Goal: Information Seeking & Learning: Learn about a topic

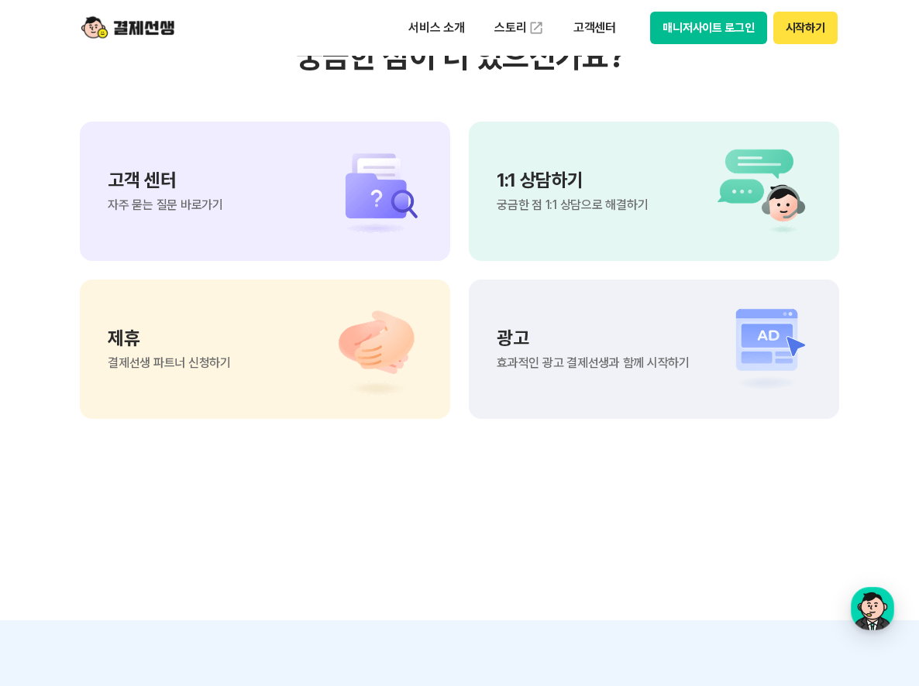
scroll to position [12814, 0]
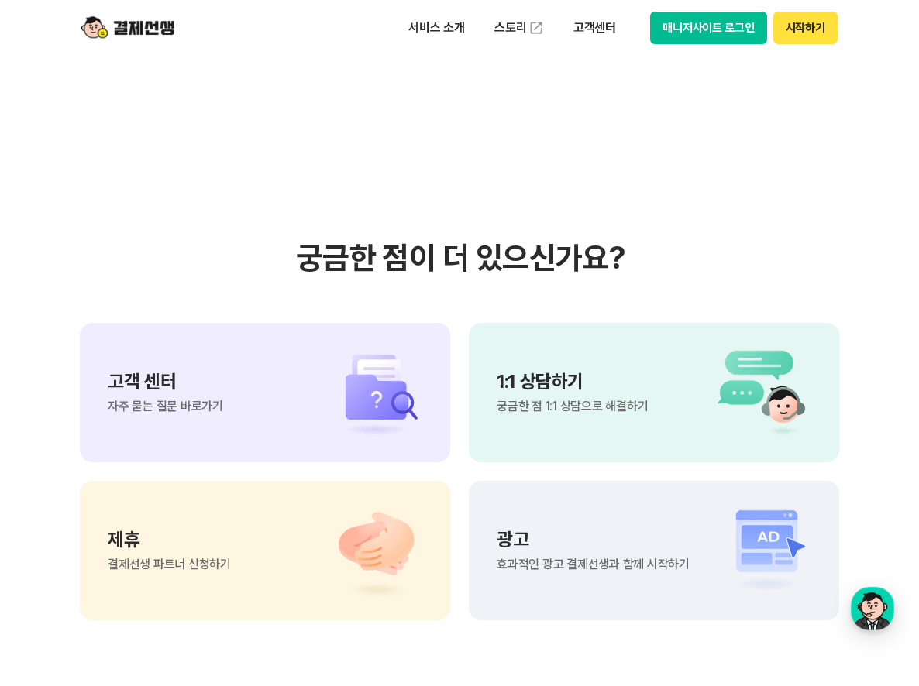
click at [614, 398] on div "1:1 상담하기 궁금한 점 1:1 상담으로 해결하기" at bounding box center [572, 393] width 151 height 40
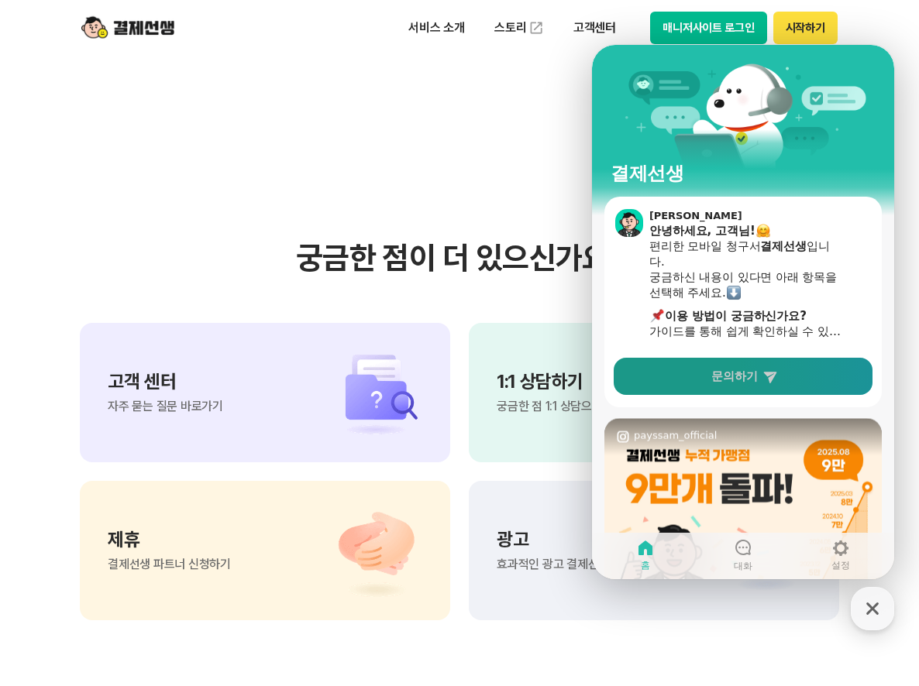
click at [751, 388] on link "문의하기" at bounding box center [743, 376] width 259 height 37
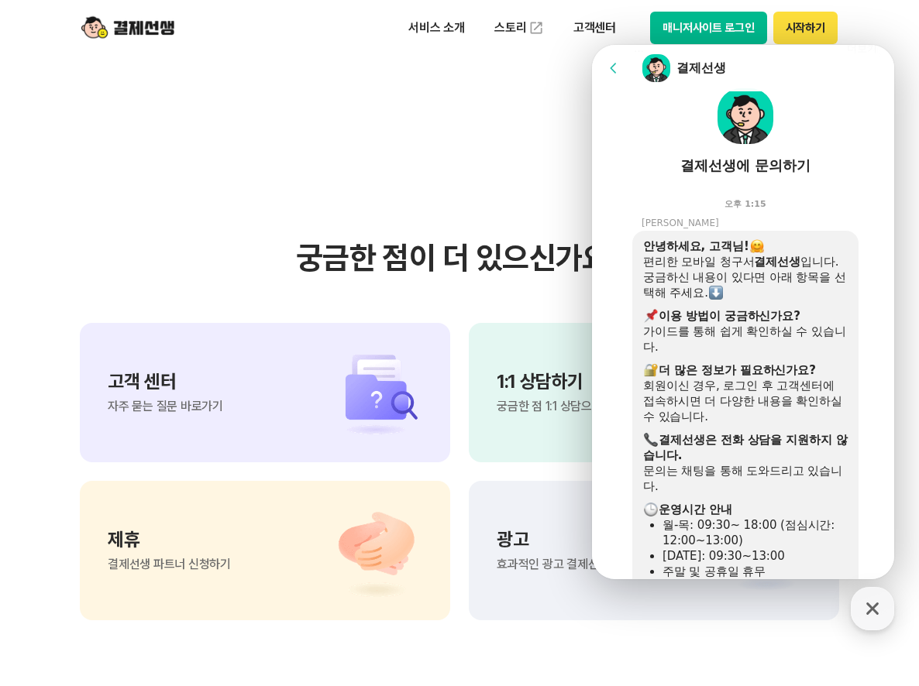
scroll to position [432, 0]
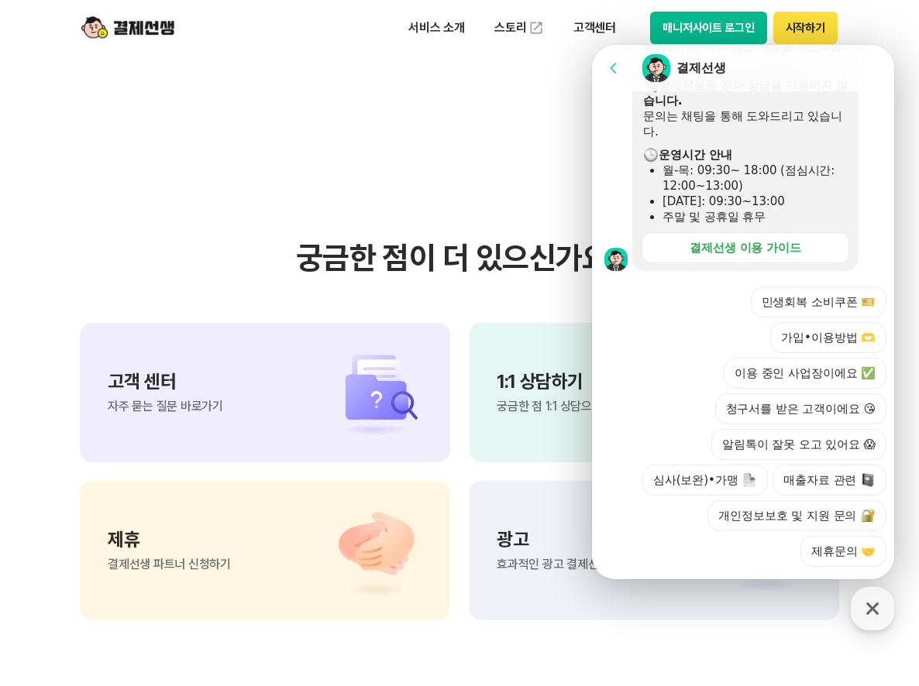
click at [881, 246] on div "안녕하세요, 고객님! 편리한 모바일 청구서 결제선생 입니다. 궁금하신 내용이 있다면 아래 항목을 선택해 주세요. ​ 이용 방법이 궁금하신가요?…" at bounding box center [765, 73] width 266 height 395
click at [776, 247] on div "결제선생 이용 가이드" at bounding box center [745, 247] width 112 height 15
click at [722, 465] on button "심사(보완)•가맹" at bounding box center [705, 480] width 126 height 31
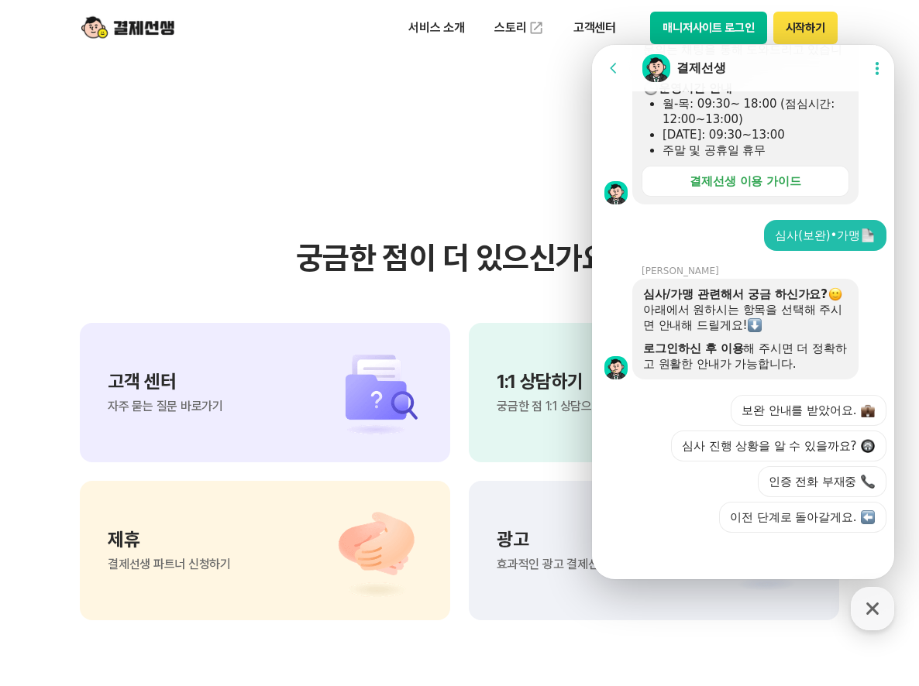
scroll to position [500, 0]
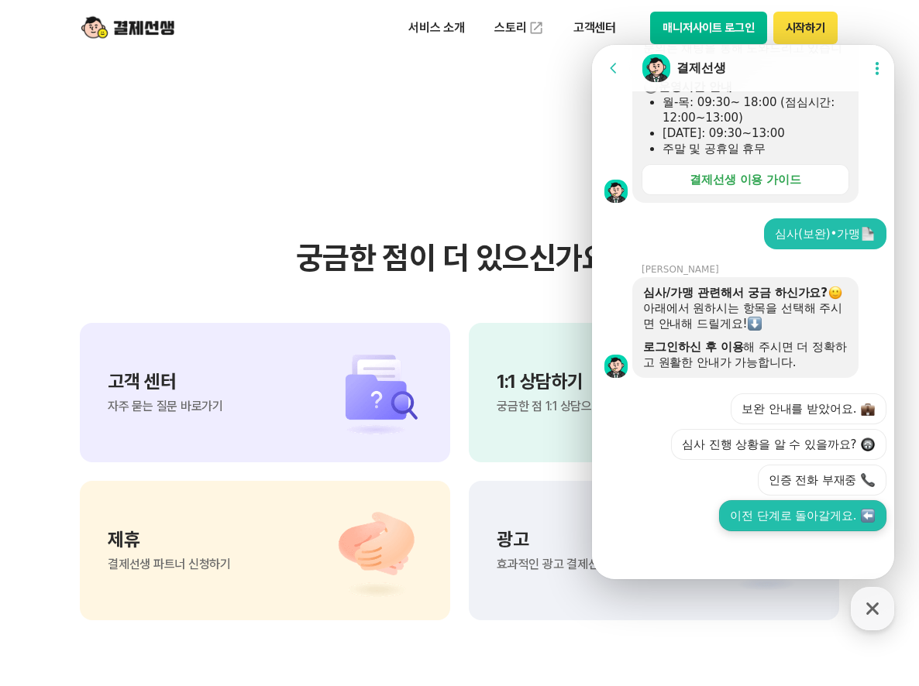
click at [798, 516] on button "이전 단계로 돌아갈게요." at bounding box center [802, 515] width 167 height 31
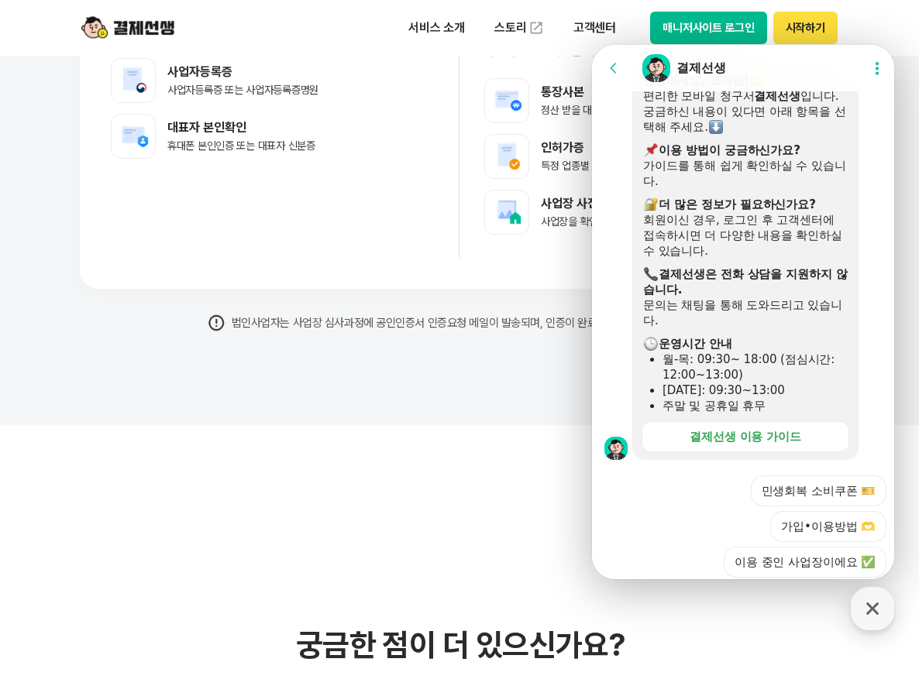
scroll to position [1077, 0]
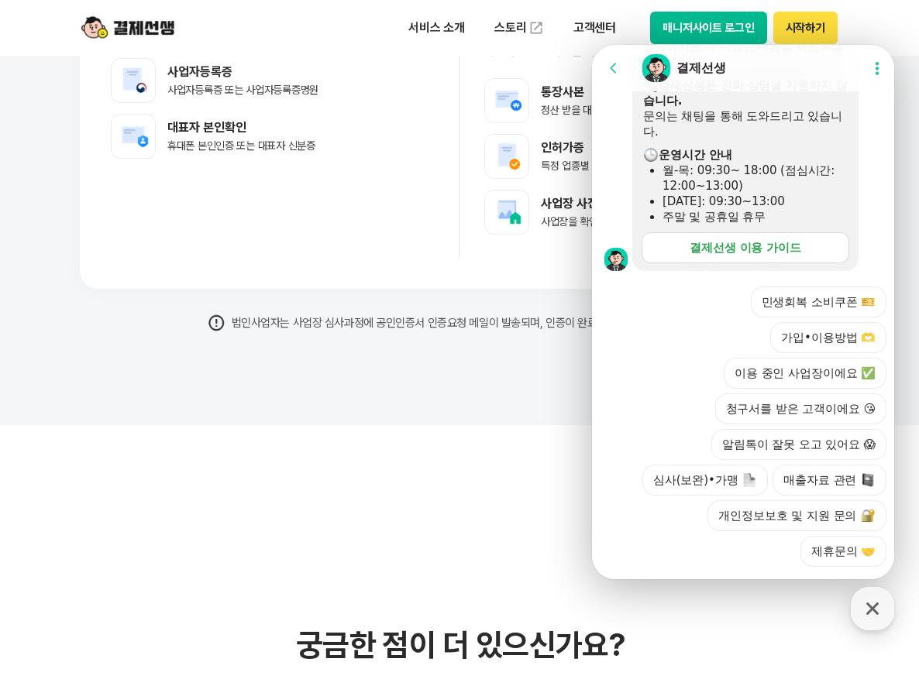
click at [751, 243] on div "결제선생 이용 가이드" at bounding box center [745, 247] width 112 height 15
click at [840, 322] on button "가입•이용방법 🫶" at bounding box center [828, 337] width 116 height 31
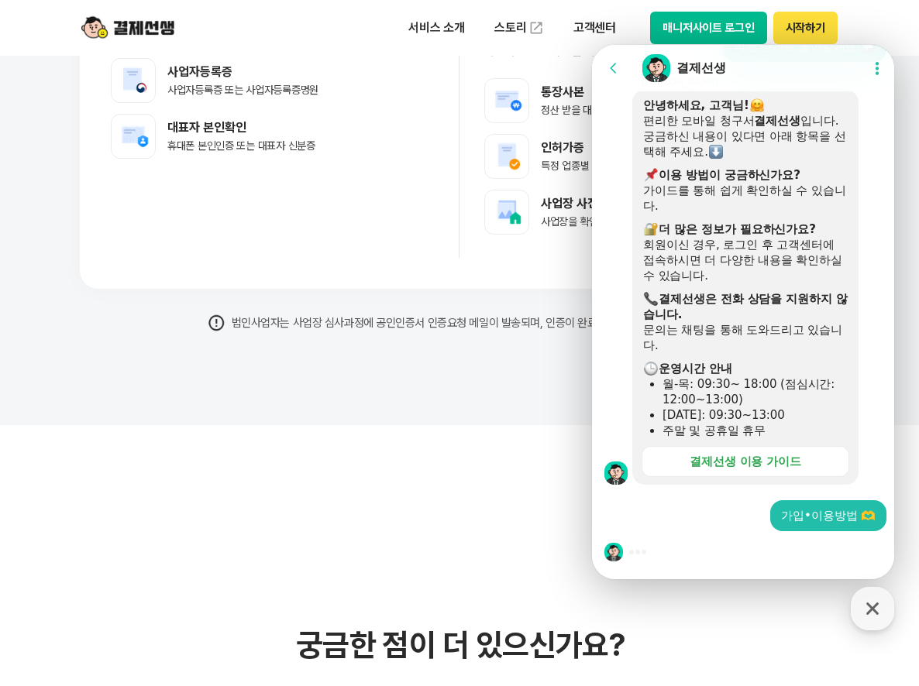
scroll to position [863, 0]
click at [738, 551] on div at bounding box center [745, 552] width 307 height 42
click at [633, 549] on div at bounding box center [745, 552] width 307 height 42
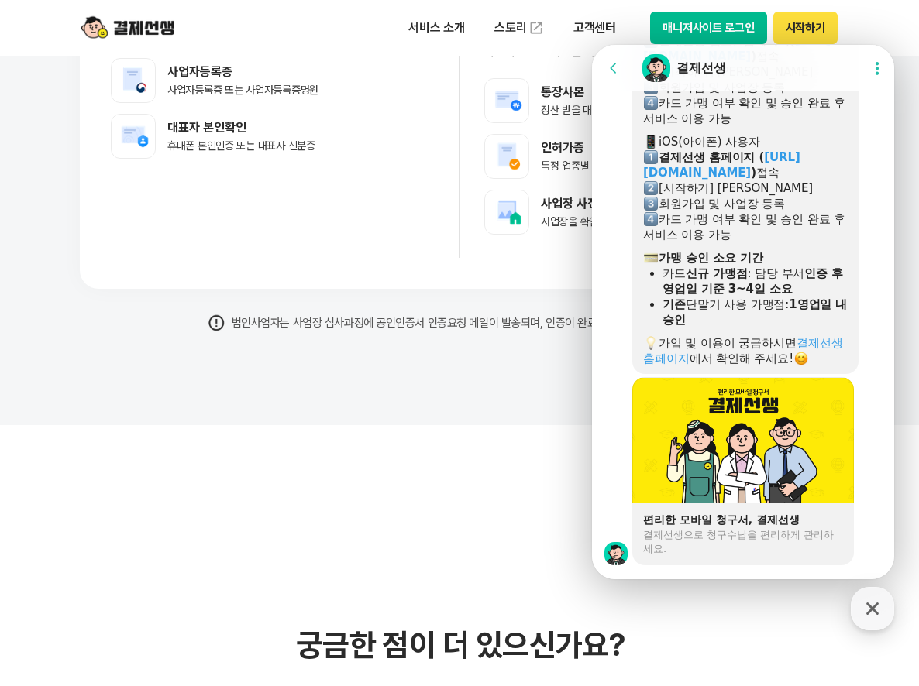
scroll to position [1780, 0]
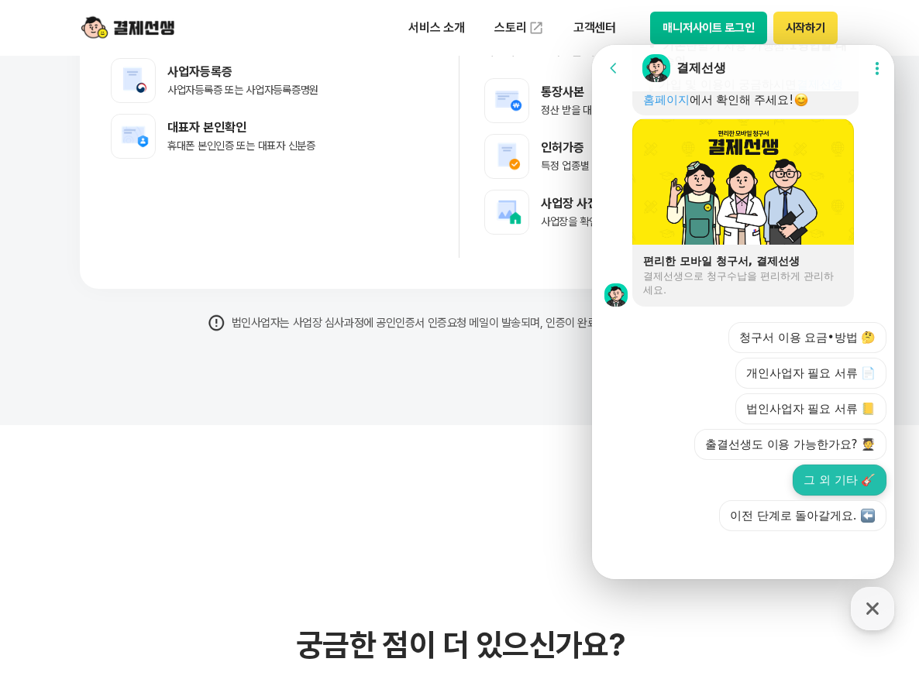
click at [818, 479] on button "그 외 기타 🎸" at bounding box center [840, 480] width 94 height 31
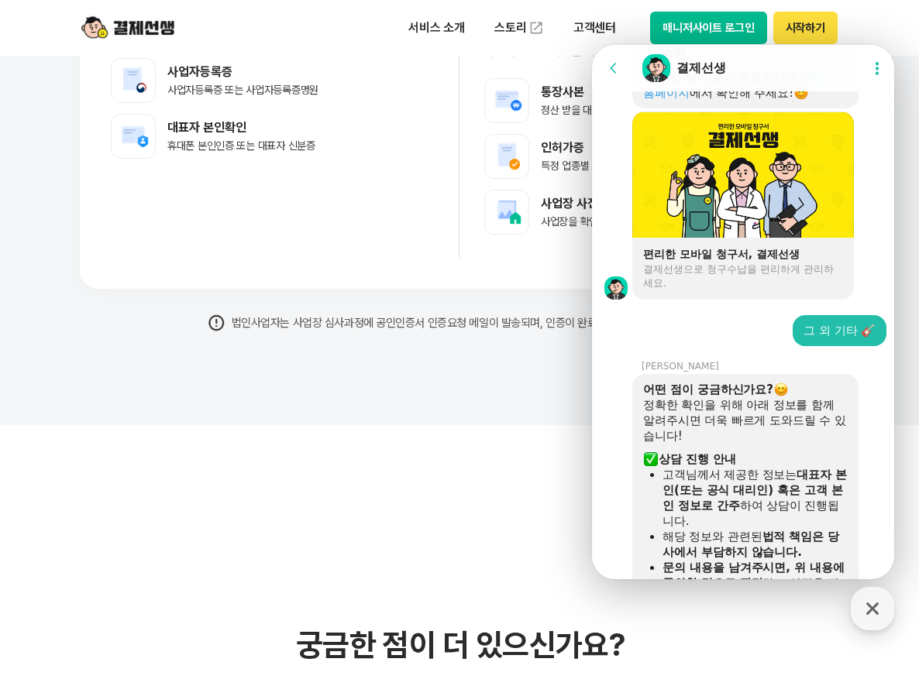
scroll to position [2158, 0]
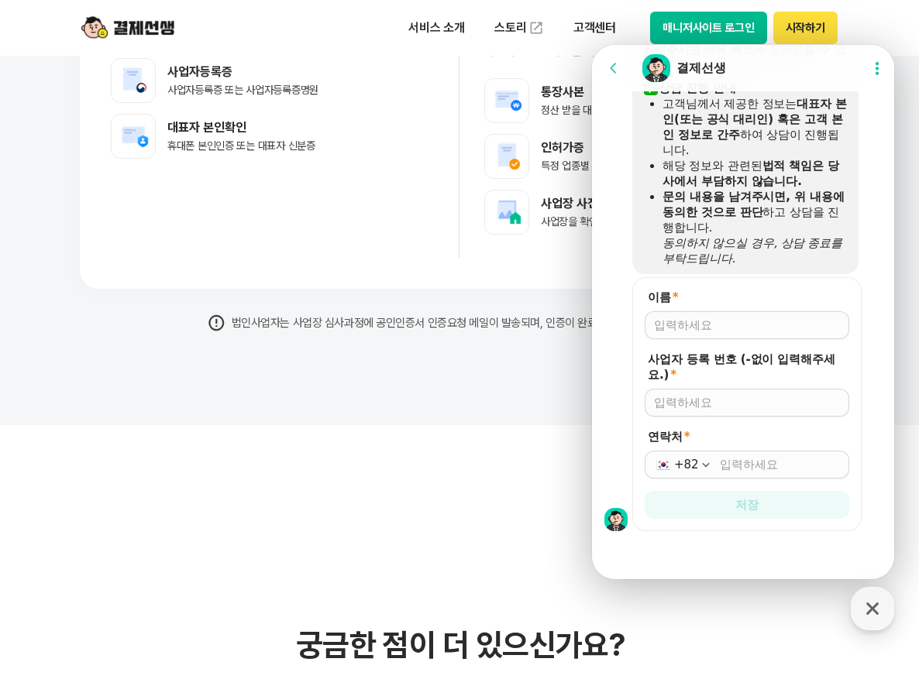
click at [684, 327] on input "이름 *" at bounding box center [747, 325] width 186 height 15
type input "미래클교육"
click at [678, 404] on input "사업자 등록 번호 (-없이 입력해주세요.) *" at bounding box center [747, 402] width 186 height 15
type input "1289352768"
click at [733, 466] on input "연락처 *" at bounding box center [780, 464] width 120 height 15
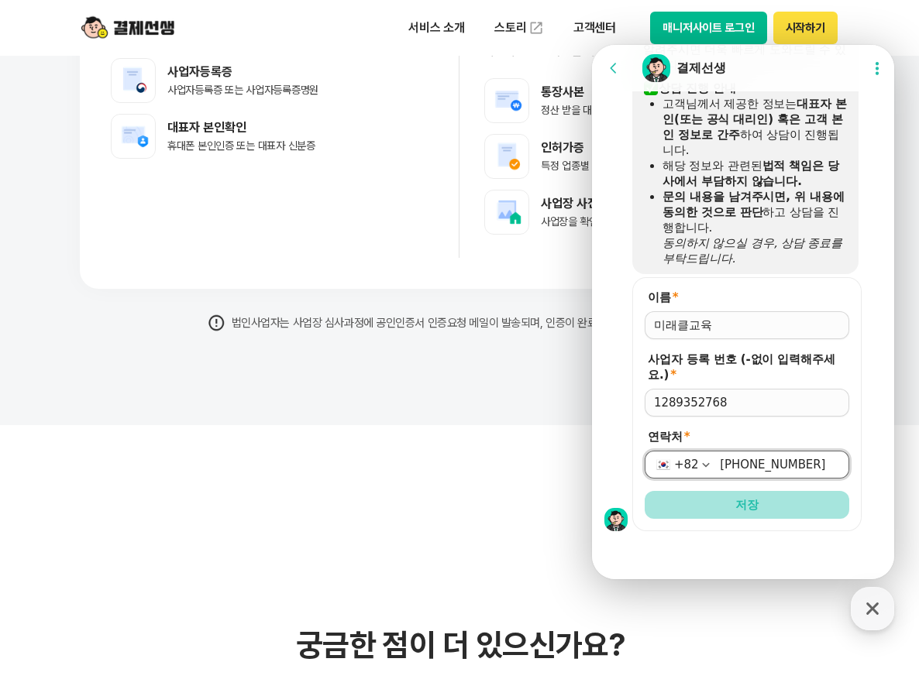
type input "010-6268-6321"
click at [759, 510] on button "저장" at bounding box center [747, 505] width 205 height 28
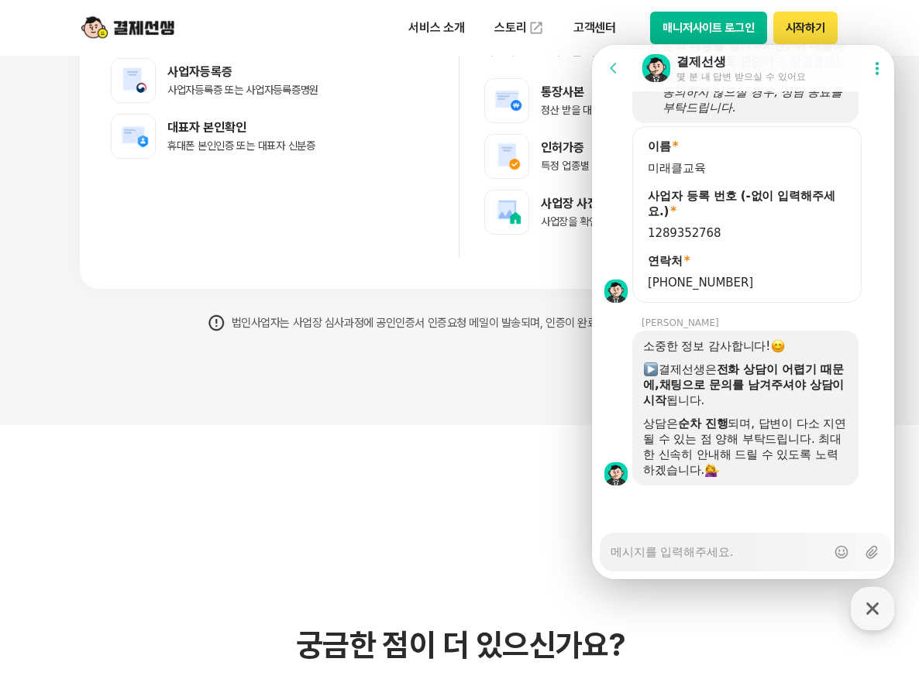
scroll to position [2309, 0]
click at [665, 556] on textarea "Messenger Input Textarea" at bounding box center [717, 547] width 215 height 26
type textarea "x"
type textarea "ㅈ"
type textarea "x"
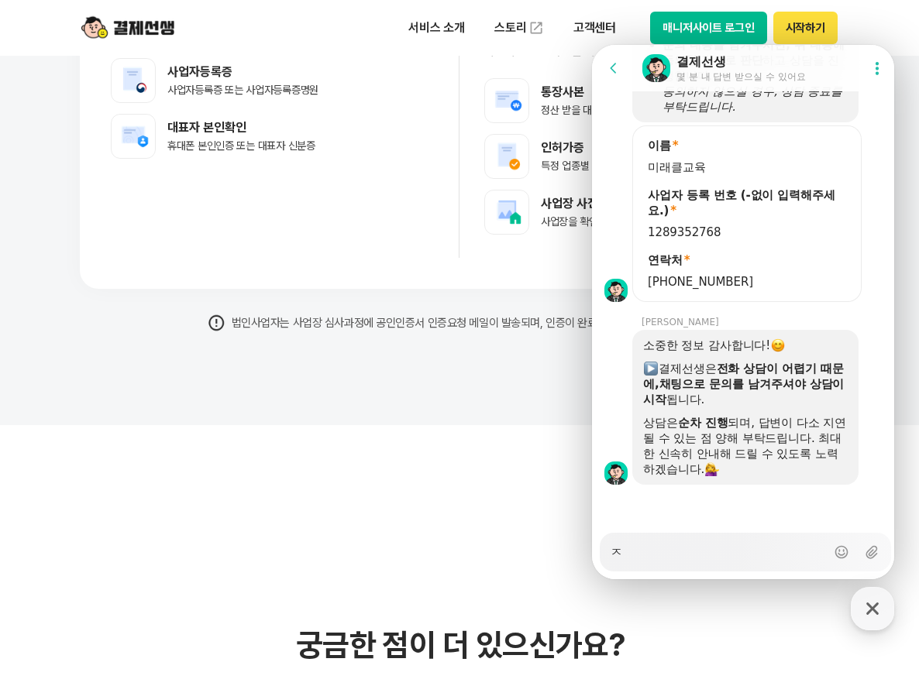
type textarea "지"
type textarea "x"
type textarea "직"
type textarea "x"
type textarea "지그"
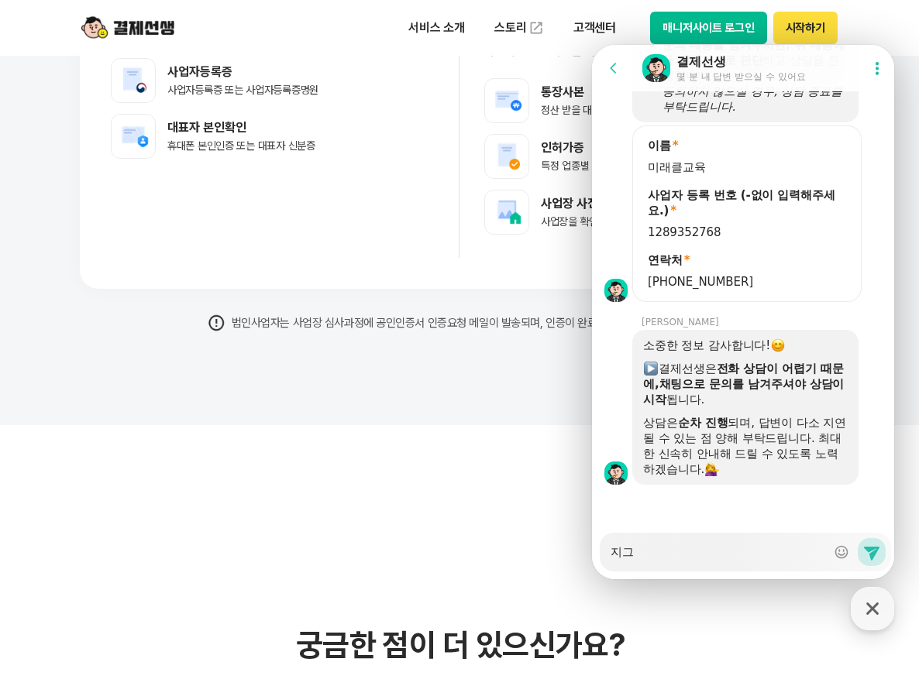
type textarea "x"
type textarea "지금"
type textarea "x"
type textarea "지금 ㄱ"
type textarea "x"
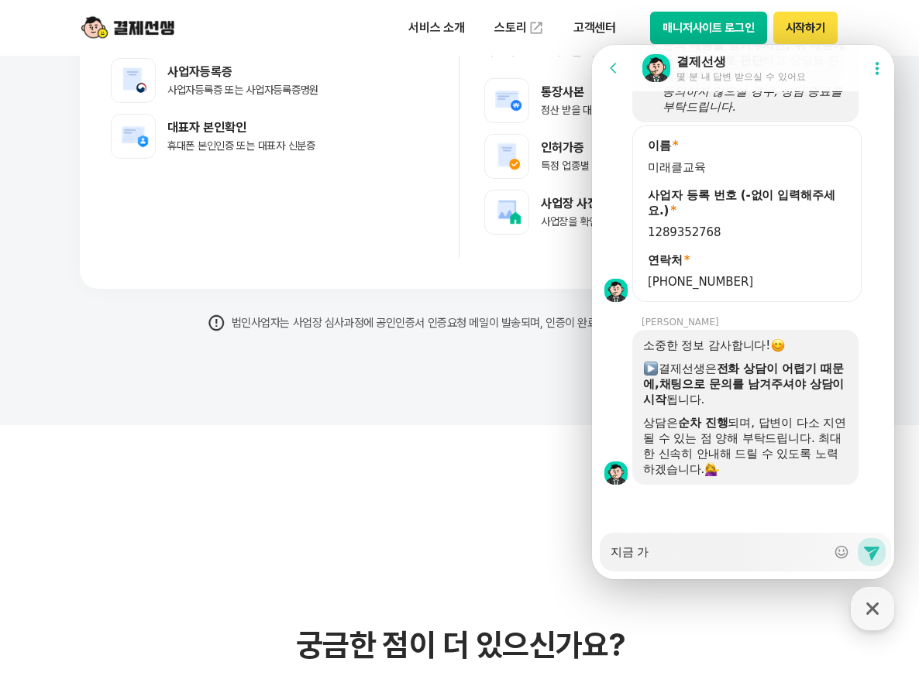
type textarea "지금 강"
type textarea "x"
type textarea "지금 가아"
type textarea "x"
type textarea "지금 가ㅇ"
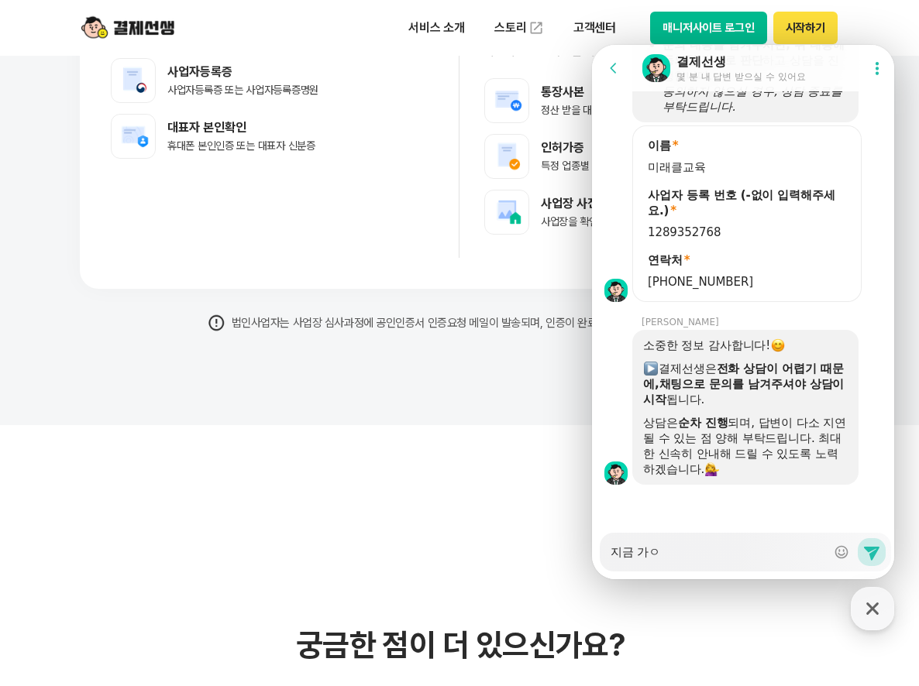
type textarea "x"
type textarea "지금 가이"
type textarea "x"
type textarea "지금 가입"
type textarea "x"
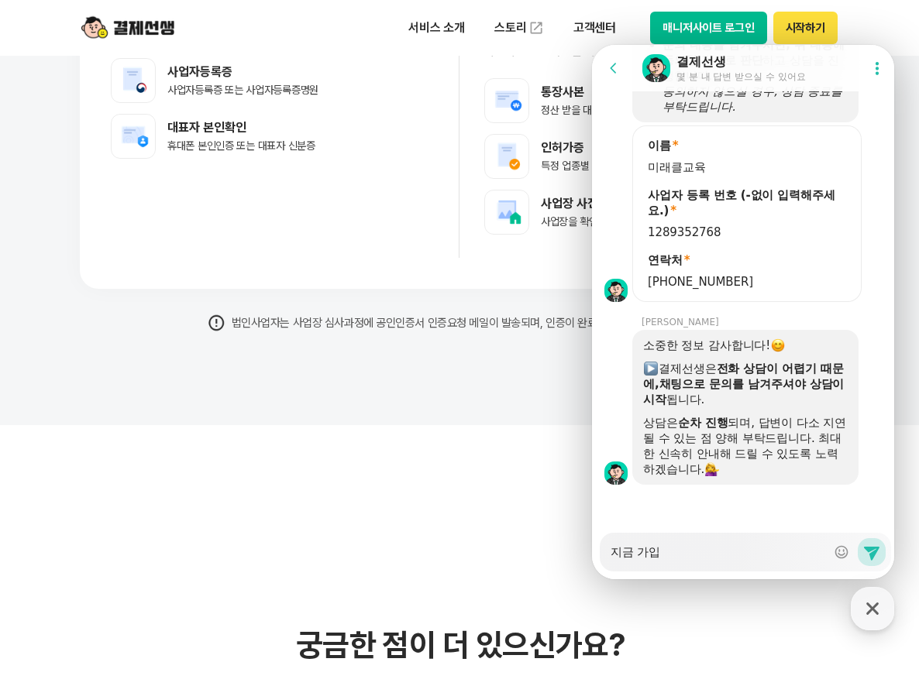
type textarea "지금 가입ㅇ"
type textarea "x"
type textarea "지금 가입으"
type textarea "x"
type textarea "지금 가입을"
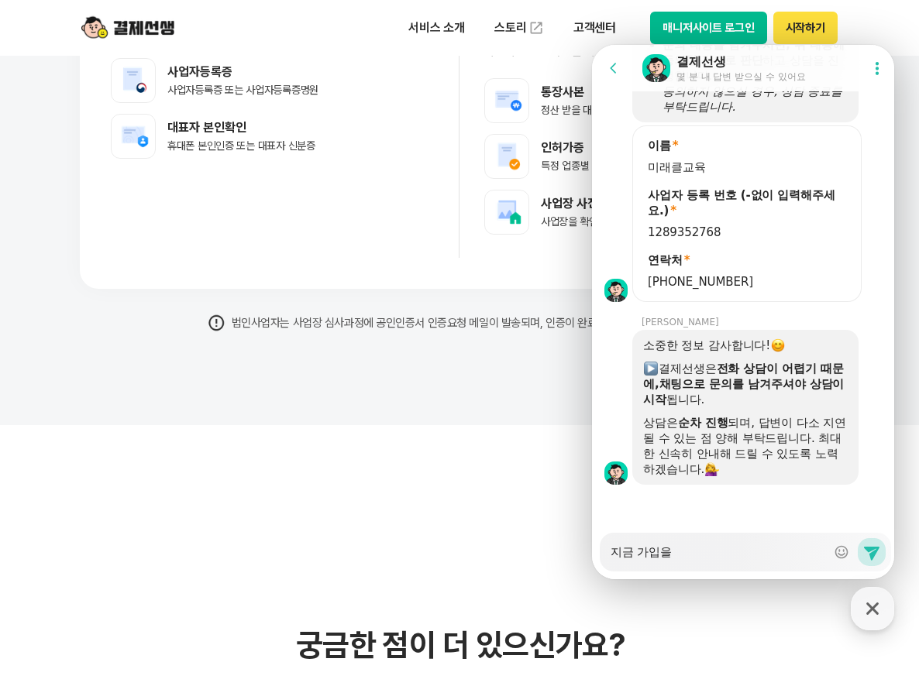
type textarea "x"
type textarea "지금 가입을 ㅎ"
type textarea "x"
type textarea "지금 가입을 해"
type textarea "x"
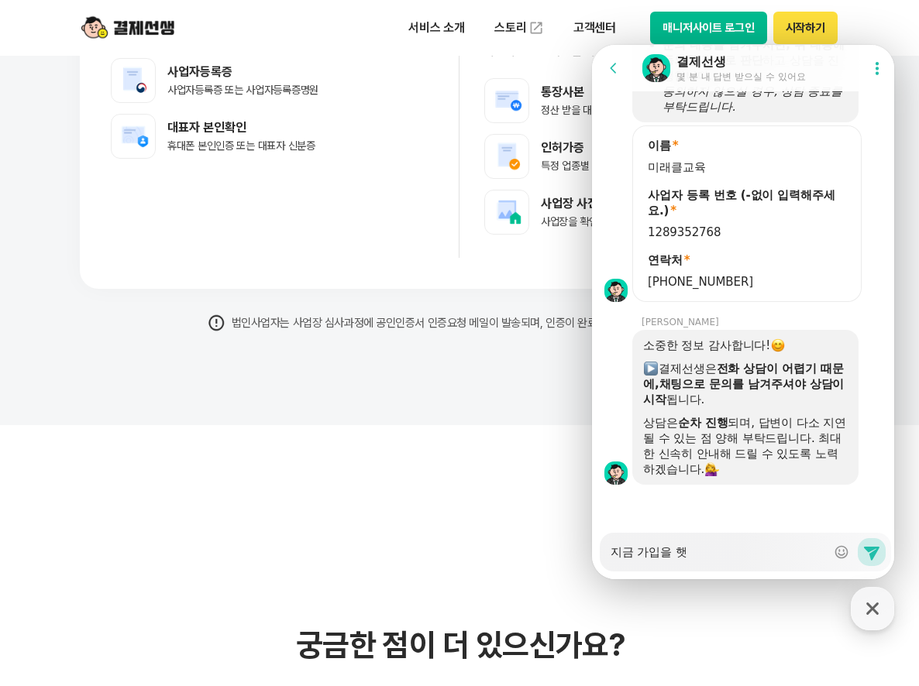
type textarea "지금 가입을 해서"
type textarea "x"
type textarea "지금 가입을 해서"
type textarea "x"
type textarea "지금 가입을 해서 ㄱ"
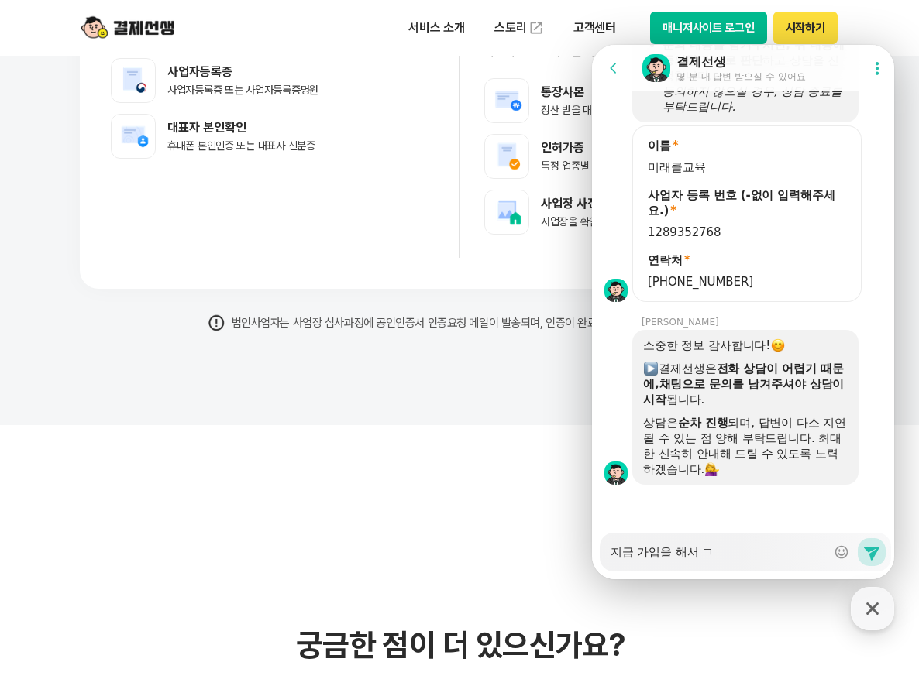
type textarea "x"
type textarea "지금 가입을 해서 겨"
type textarea "x"
type textarea "지금 가입을 해서 ㄱ"
type textarea "x"
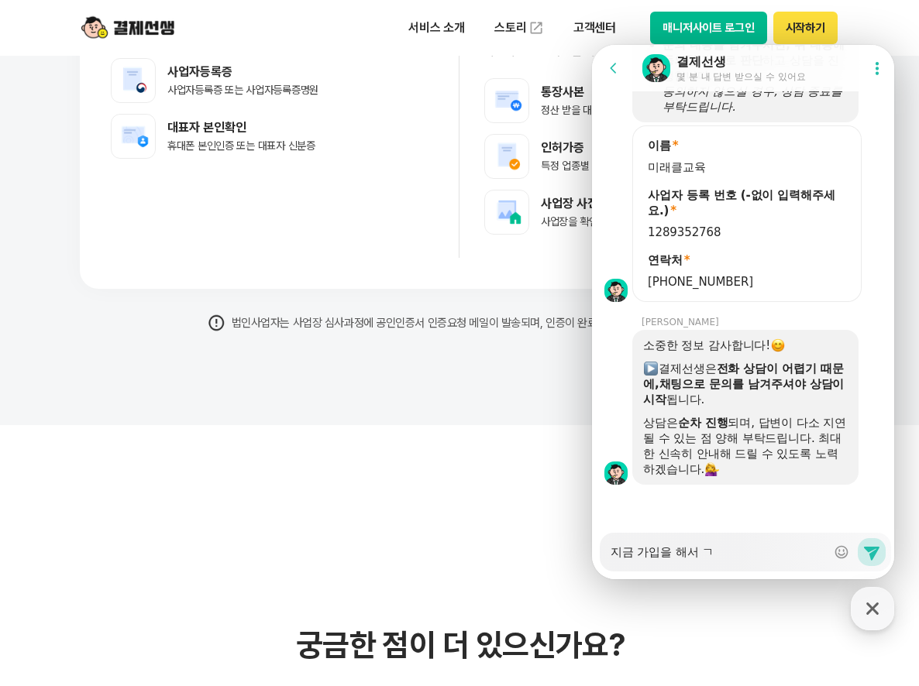
type textarea "지금 가입을 해서"
type textarea "x"
type textarea "지금 가입을 해서 ㅅ"
type textarea "x"
type textarea "지금 가입을 해서 시"
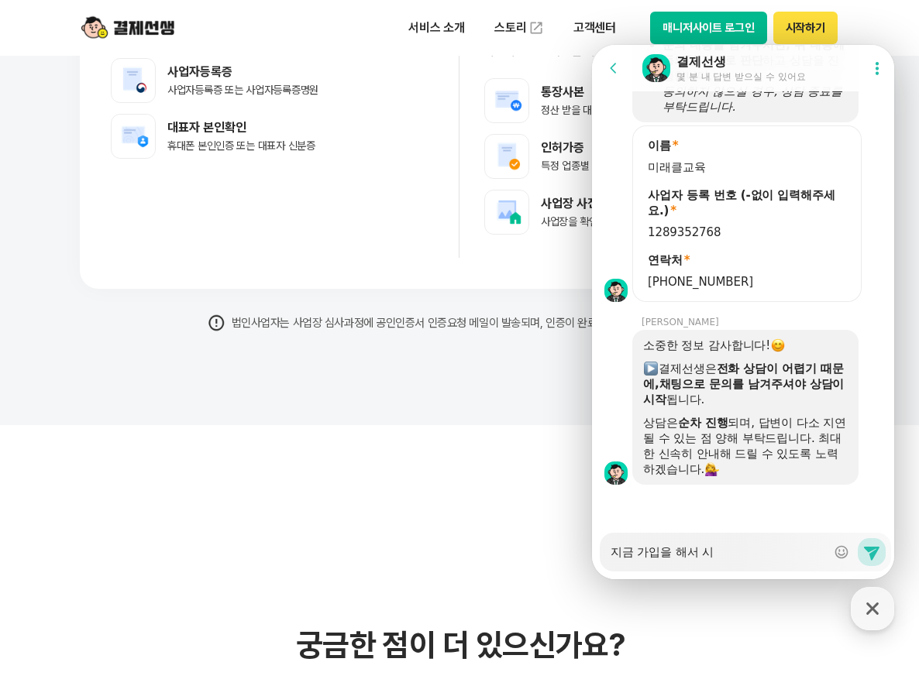
type textarea "x"
type textarea "지금 가입을 해서 심ㅅ"
type textarea "x"
type textarea "지금 가입을 해서 심사"
type textarea "x"
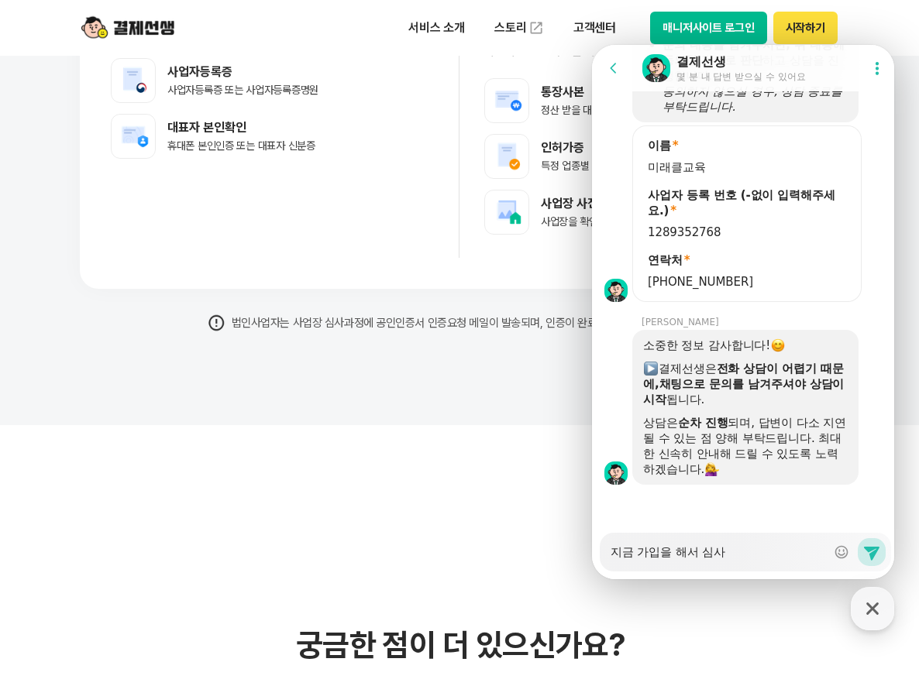
type textarea "지금 가입을 해서 심살"
type textarea "x"
type textarea "지금 가입을 해서 심사르"
type textarea "x"
type textarea "지금 가입을 해서 심사를"
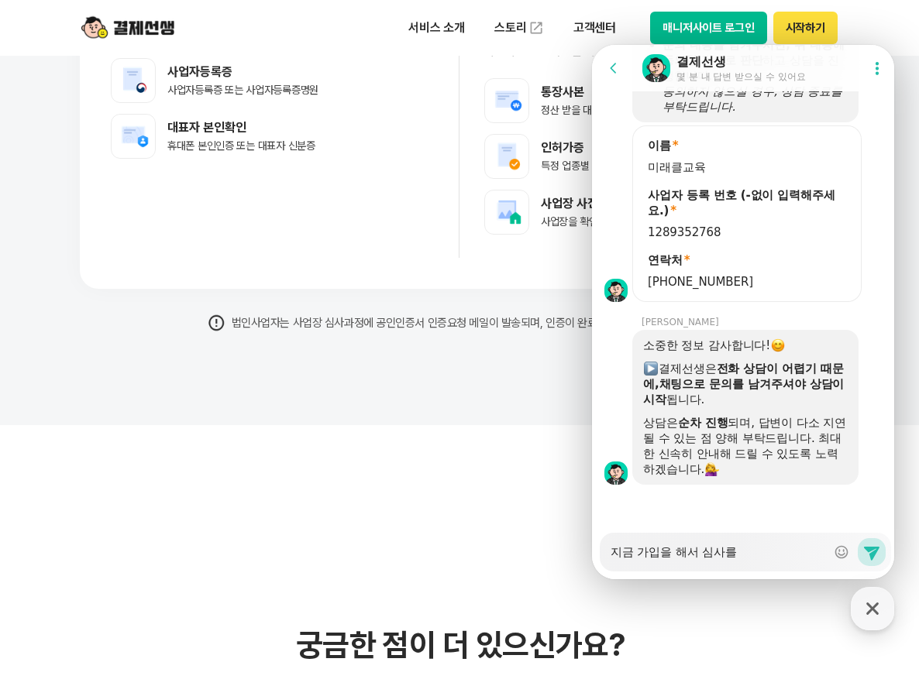
type textarea "x"
type textarea "지금 가입을 해서 심사르"
type textarea "x"
type textarea "지금 가입을 해서 심사ㄹ"
type textarea "x"
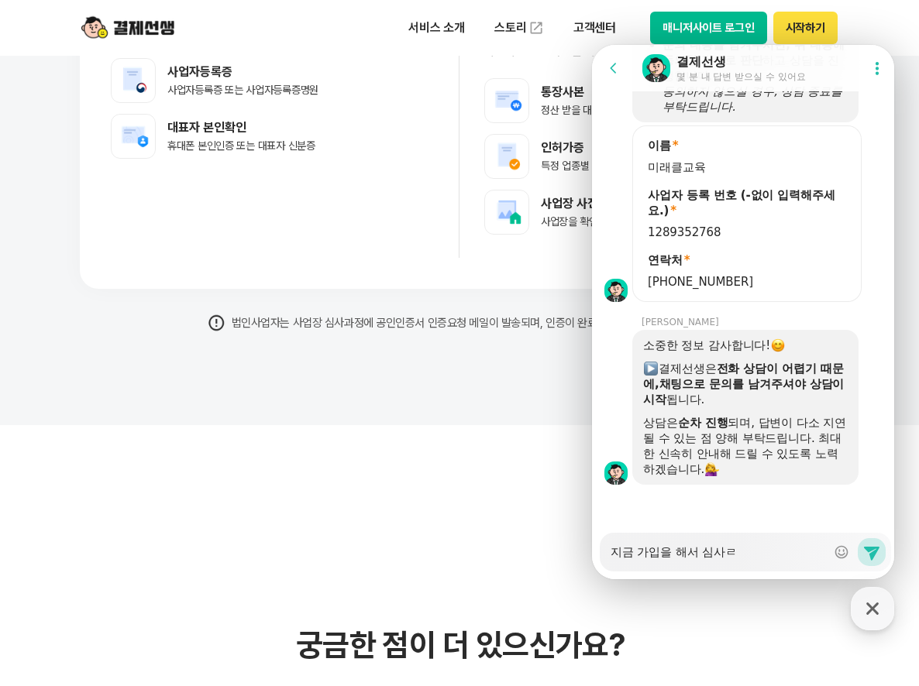
type textarea "지금 가입을 해서 심사르"
type textarea "x"
type textarea "지금 가입을 해서 심사를"
type textarea "x"
type textarea "지금 가입을 해서 심사를"
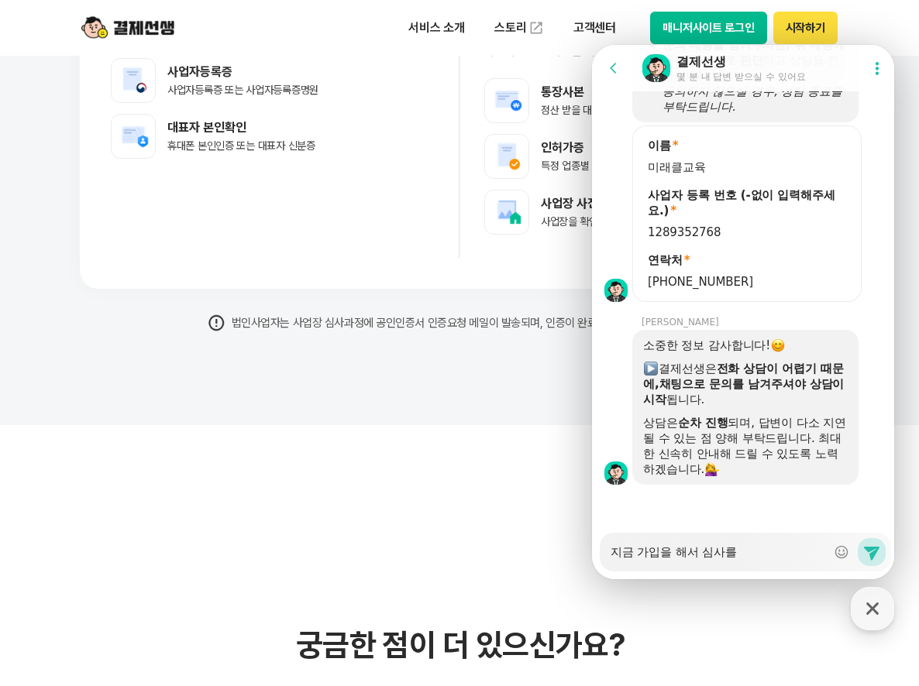
type textarea "x"
type textarea "지금 가입을 해서 심사를 ㄱ"
type textarea "x"
type textarea "지금 가입을 해서 심사를 기"
type textarea "x"
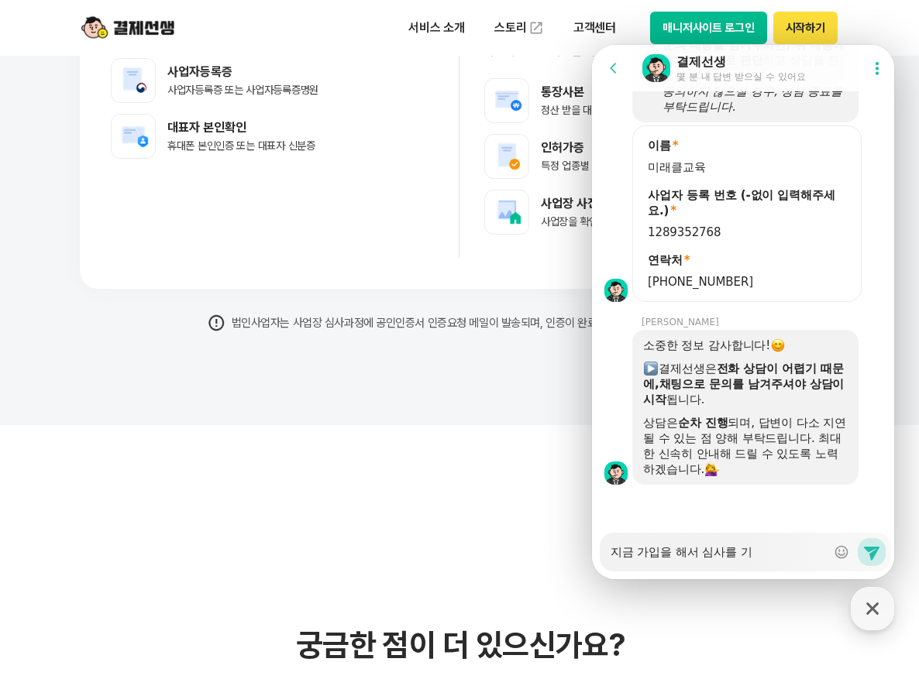
type textarea "지금 가입을 해서 심사를 긷"
type textarea "x"
type textarea "지금 가입을 해서 심사를 기다"
type textarea "x"
type textarea "지금 가입을 해서 심사를 기다리"
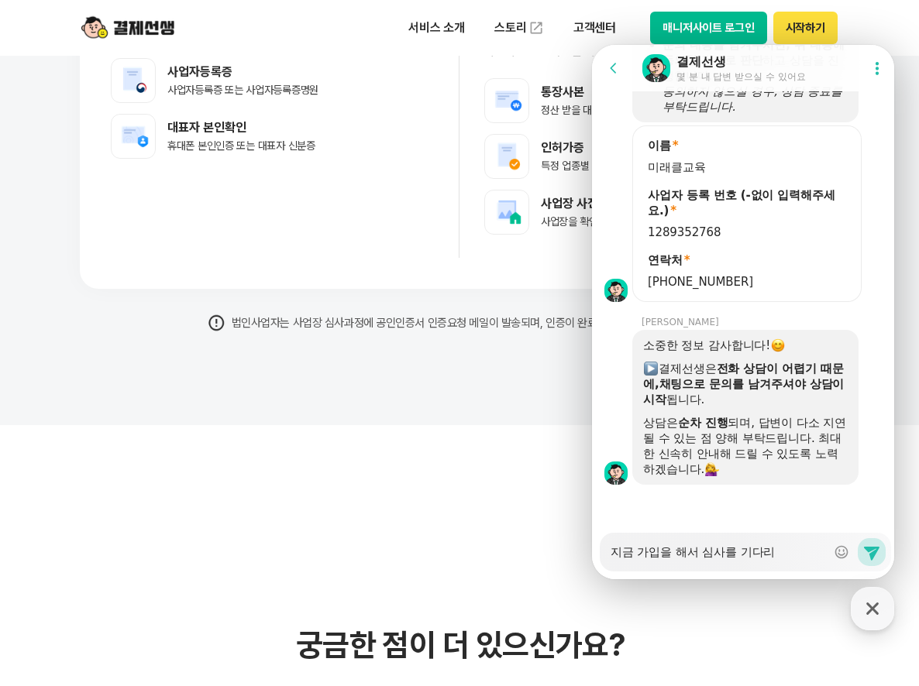
type textarea "x"
type textarea "지금 가입을 해서 심사를 기다릭"
type textarea "x"
type textarea "지금 가입을 해서 심사를 기다리고"
type textarea "x"
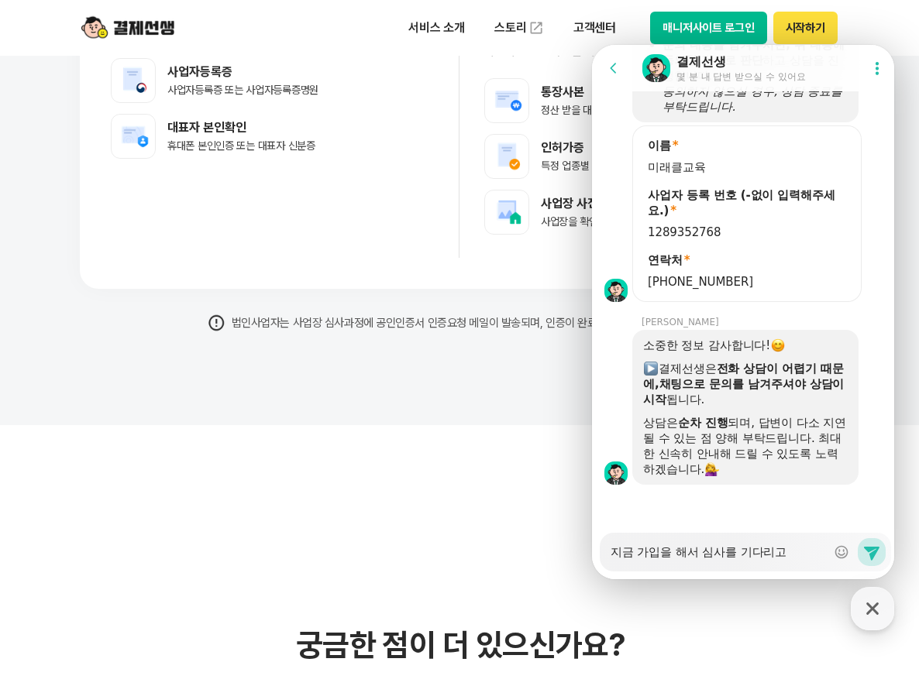
type textarea "지금 가입을 해서 심사를 기다리고"
type textarea "x"
type textarea "지금 가입을 해서 심사를 기다리고 ㅇ"
type textarea "x"
type textarea "지금 가입을 해서 심사를 기다리고 이"
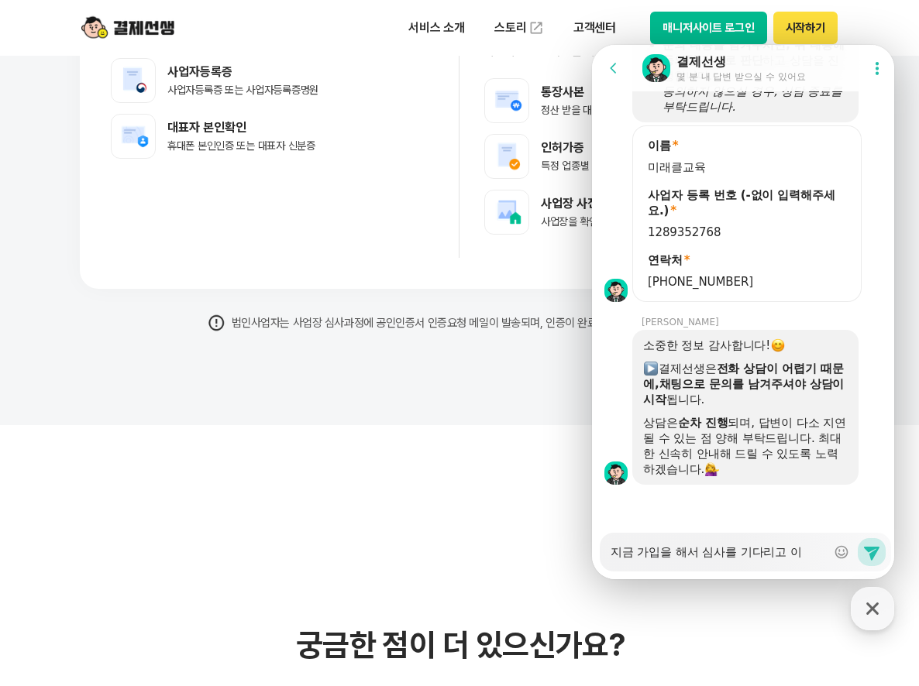
type textarea "x"
type textarea "지금 가입을 해서 심사를 기다리고 있"
type textarea "x"
type textarea "지금 가입을 해서 심사를 기다리고 있ㄴ"
type textarea "x"
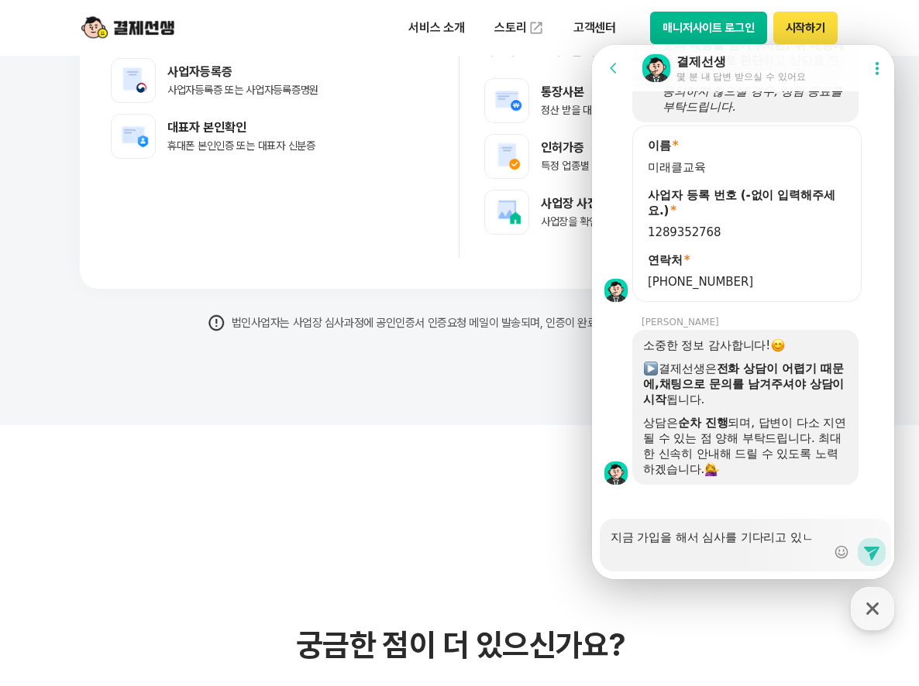
type textarea "지금 가입을 해서 심사를 기다리고 있느"
type textarea "x"
type textarea "지금 가입을 해서 심사를 기다리고 있는"
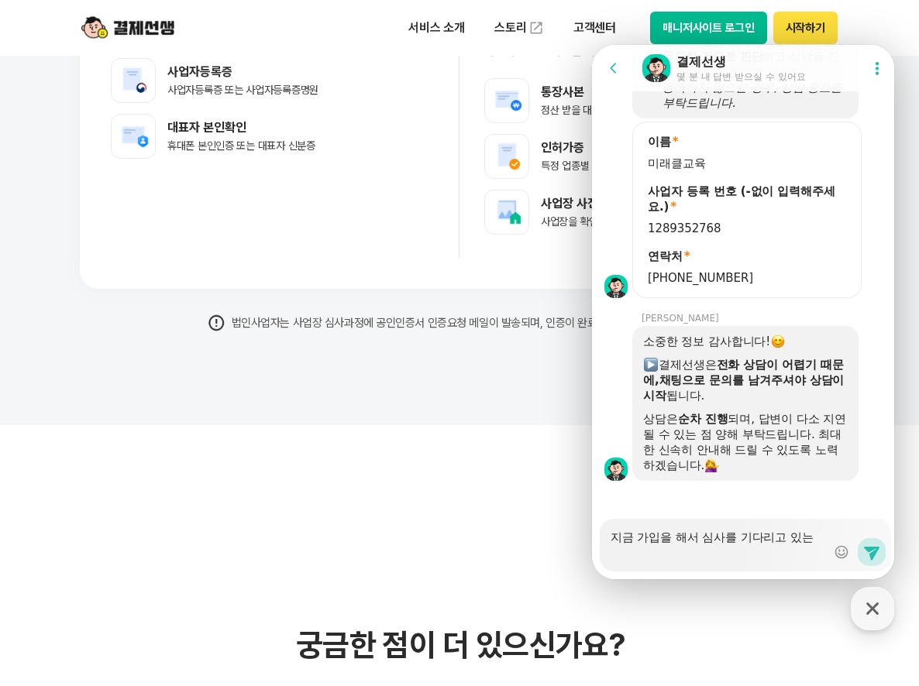
type textarea "x"
type textarea "지금 가입을 해서 심사를 기다리고 있는ㄷ"
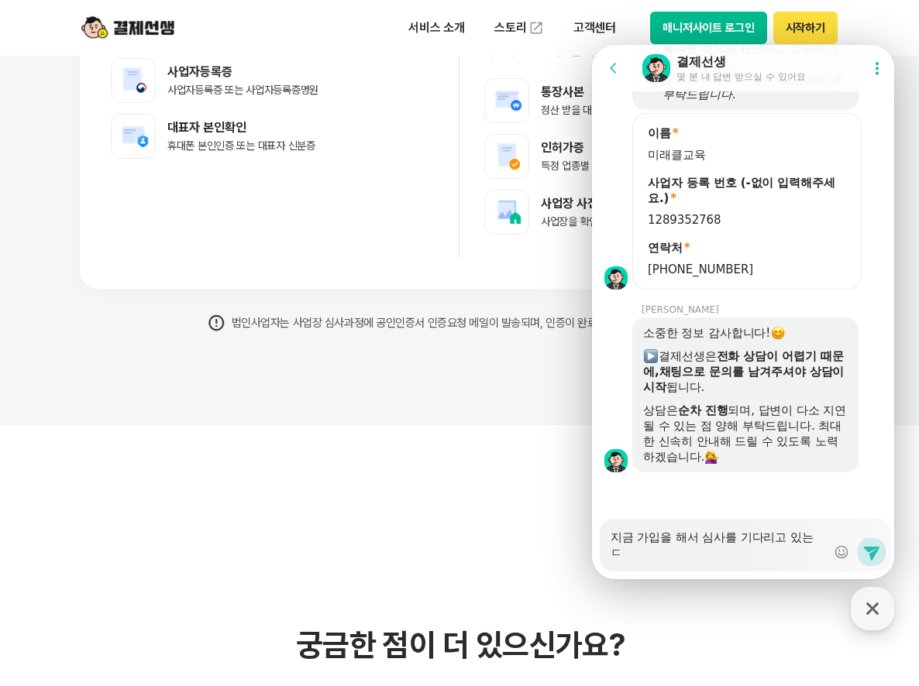
scroll to position [2323, 0]
type textarea "x"
type textarea "지금 가입을 해서 심사를 기다리고 있는데"
type textarea "x"
type textarea "지금 가입을 해서 심사를 기다리고 있는뎅"
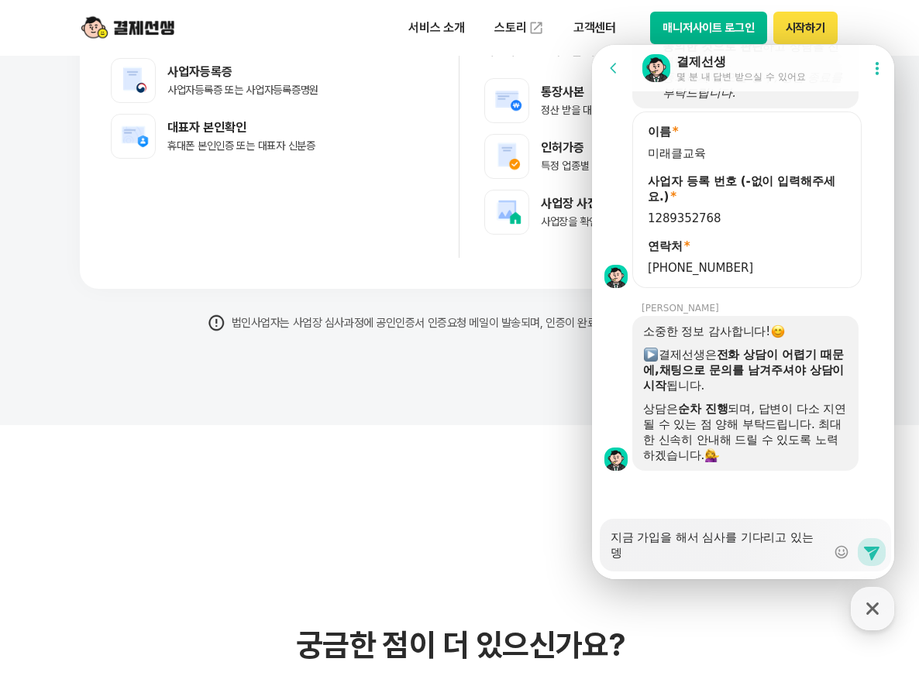
type textarea "x"
type textarea "지금 가입을 해서 심사를 기다리고 있는데요"
type textarea "x"
type textarea "지금 가입을 해서 심사를 기다리고 있는데요."
type textarea "x"
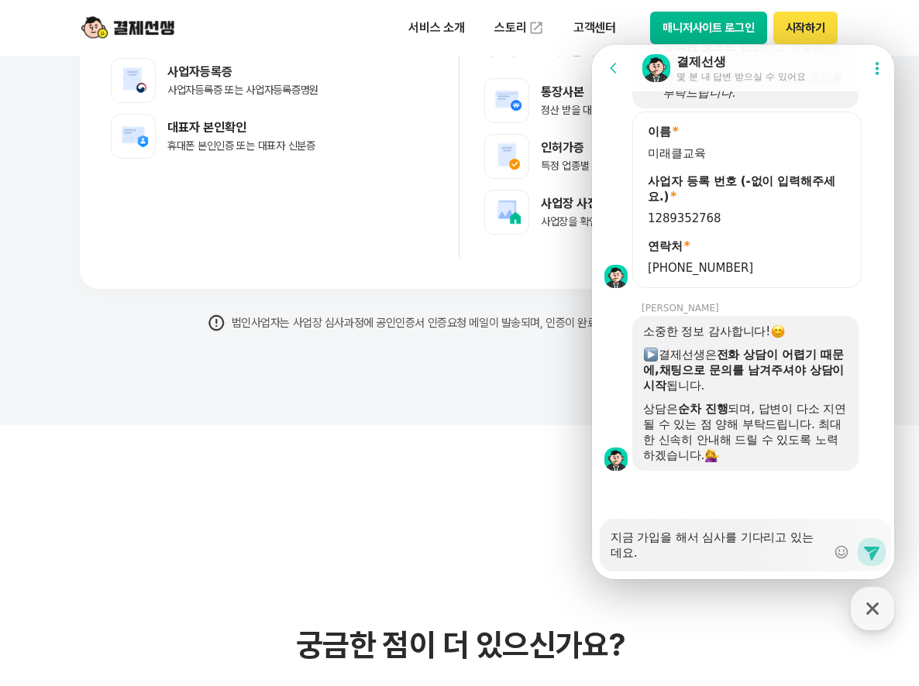
type textarea "지금 가입을 해서 심사를 기다리고 있는데요.."
type textarea "x"
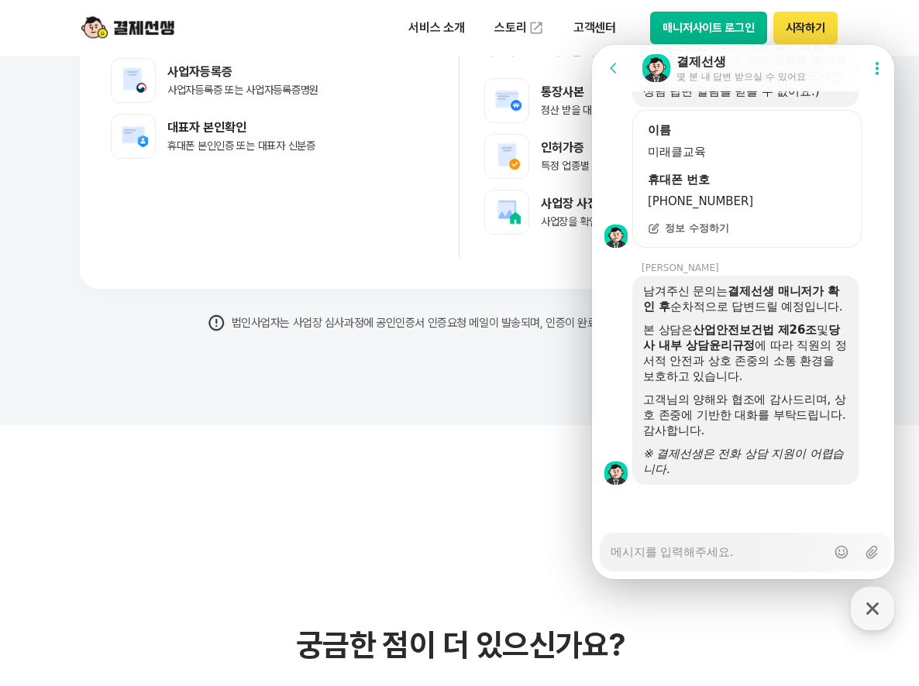
scroll to position [2940, 0]
type textarea "x"
type textarea "ㅈ"
type textarea "x"
type textarea "지"
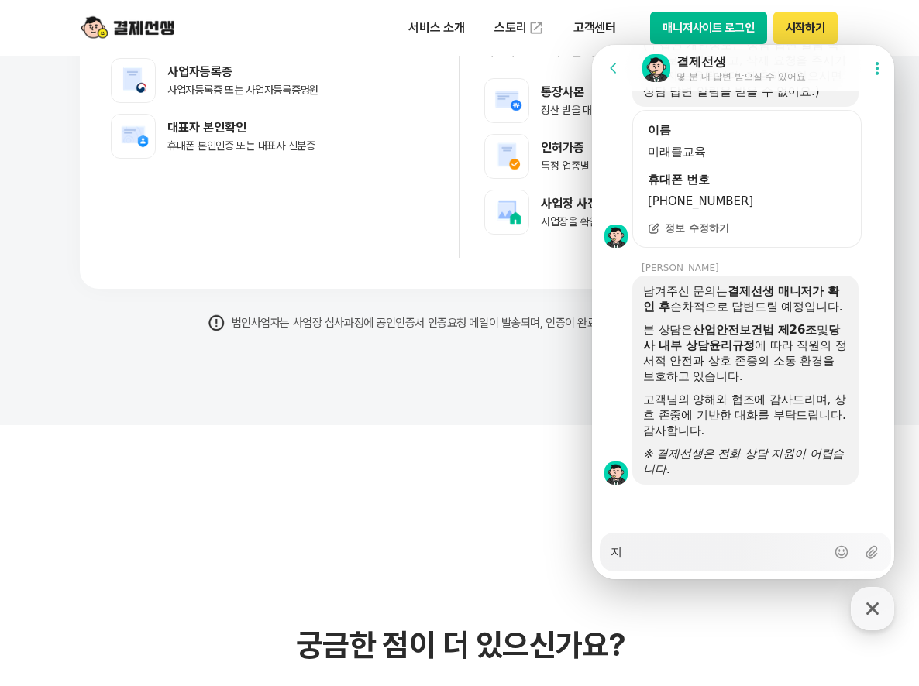
type textarea "x"
type textarea "직"
type textarea "x"
type textarea "지그"
type textarea "x"
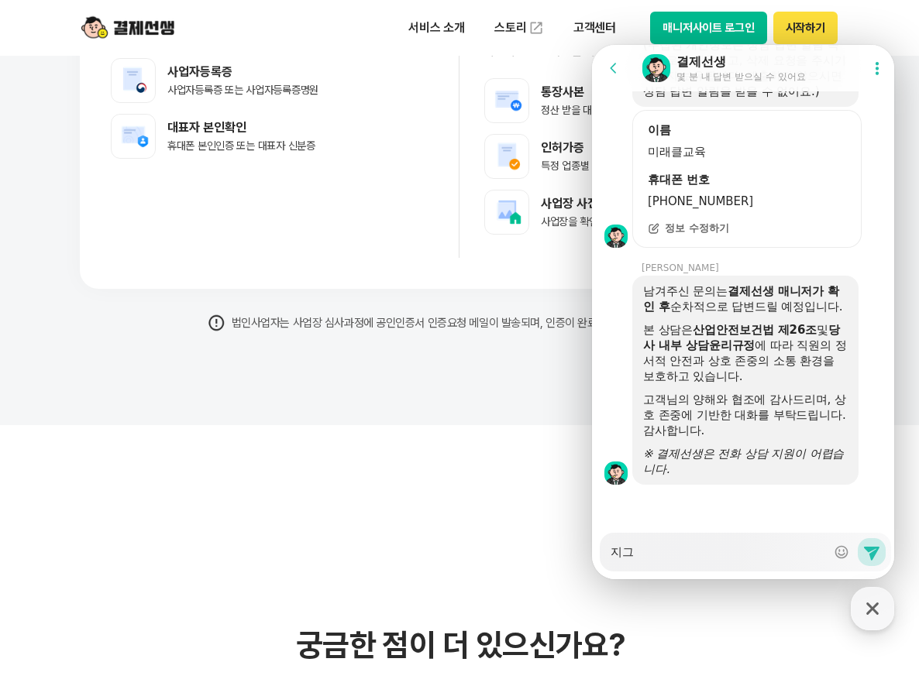
type textarea "지금"
type textarea "x"
type textarea "지금"
type textarea "x"
type textarea "지금 시"
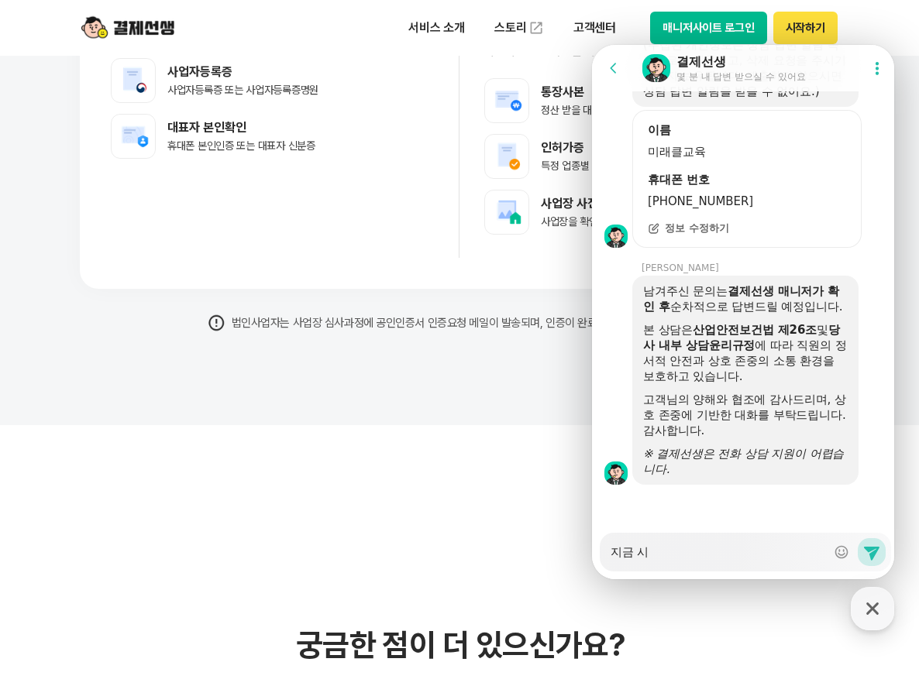
type textarea "x"
type textarea "지금 심"
type textarea "x"
type textarea "지금 심ㅅ"
type textarea "x"
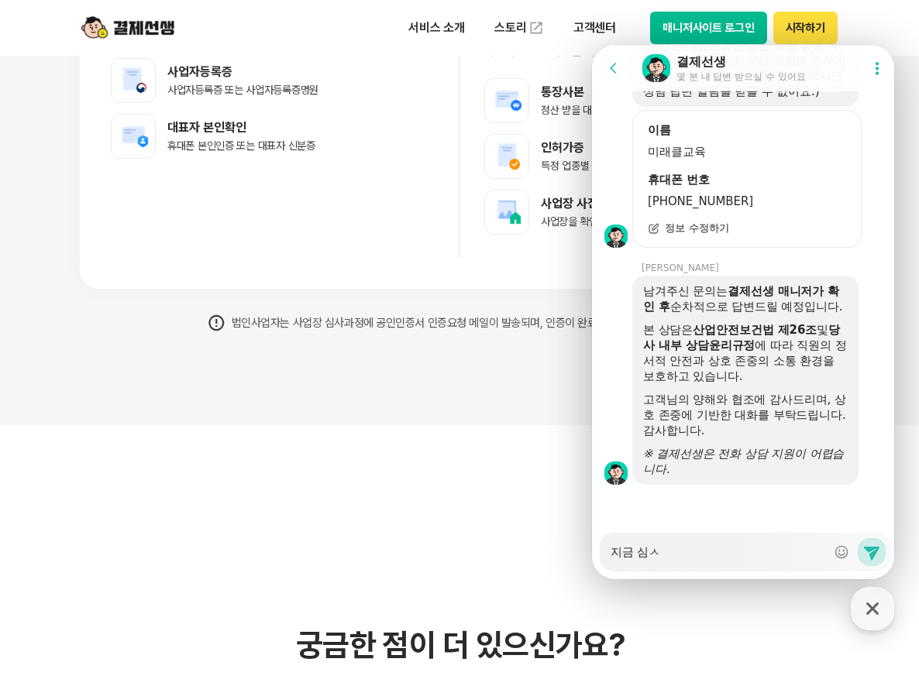
type textarea "지금 심사"
type textarea "x"
type textarea "지금 심살"
type textarea "x"
type textarea "지금 심사르"
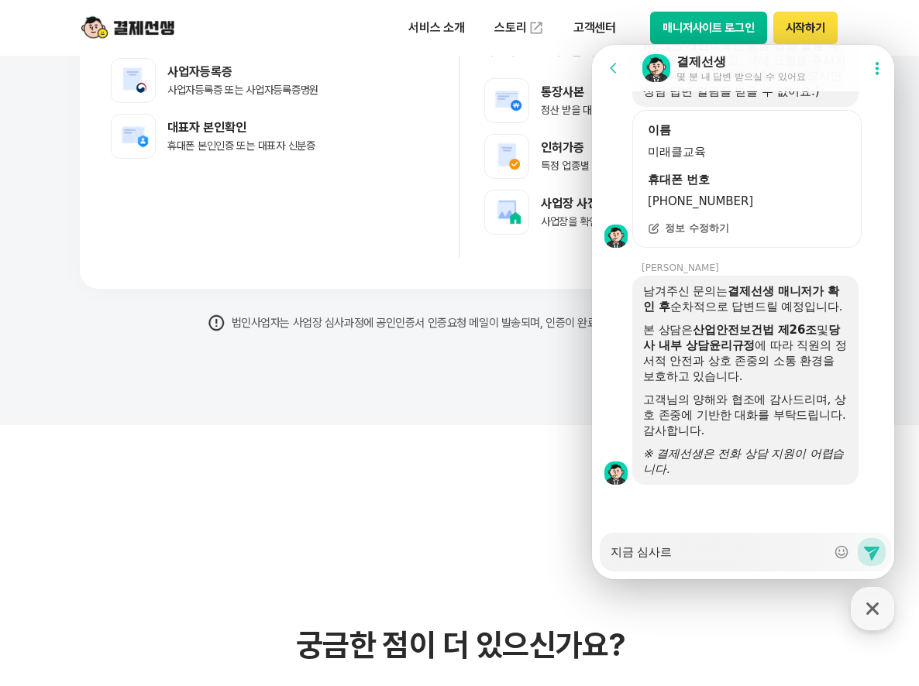
type textarea "x"
type textarea "지금 심사를"
type textarea "x"
type textarea "지금 심사를 ㅎ"
type textarea "x"
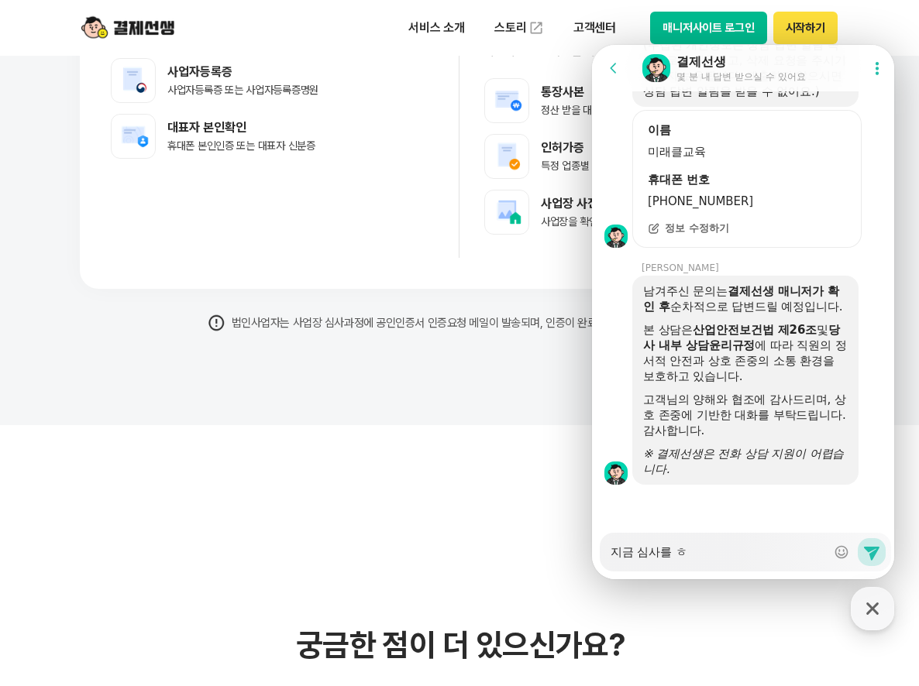
type textarea "지금 심사를 하"
type textarea "x"
type textarea "지금 심사를 학"
type textarea "x"
type textarea "지금 심사를 하고"
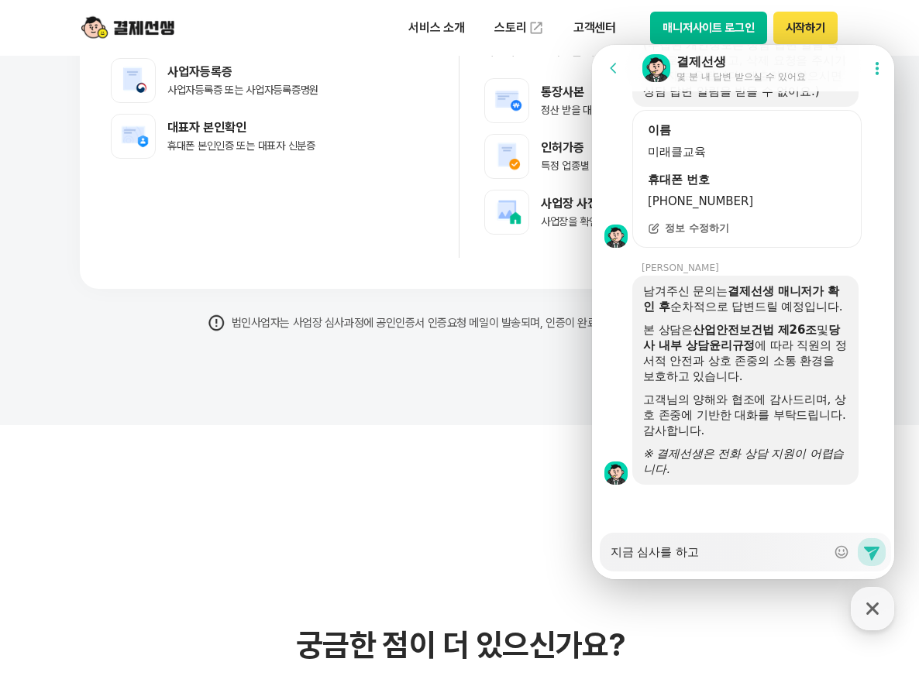
type textarea "x"
type textarea "지금 심사를 하고"
type textarea "x"
type textarea "지금 심사를 하고 이"
type textarea "x"
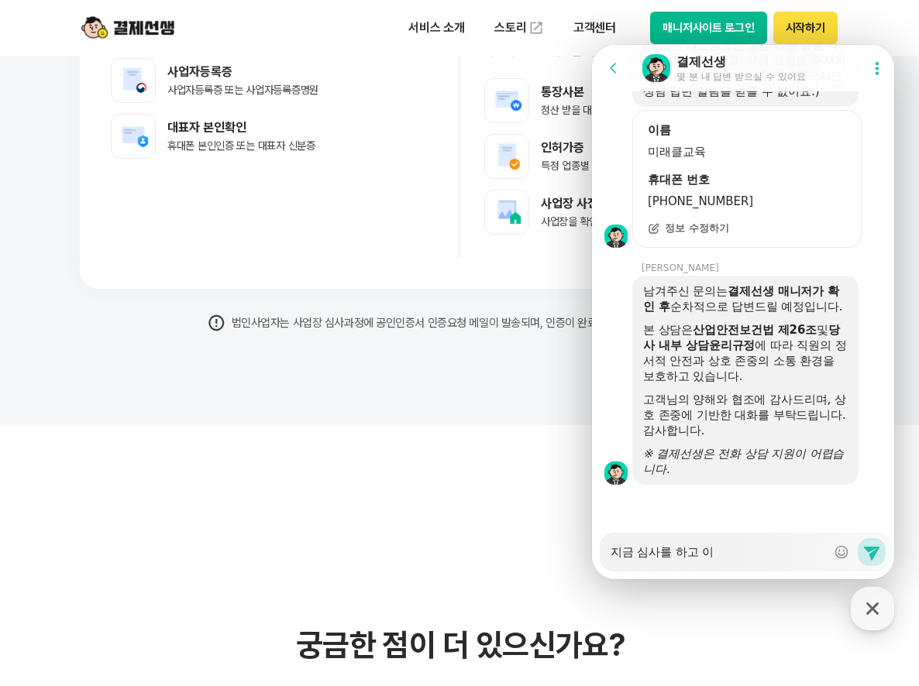
type textarea "지금 심사를 하고 있"
type textarea "x"
type textarea "지금 심사를 하고 있ㄴ"
type textarea "x"
type textarea "지금 심사를 하고 있느"
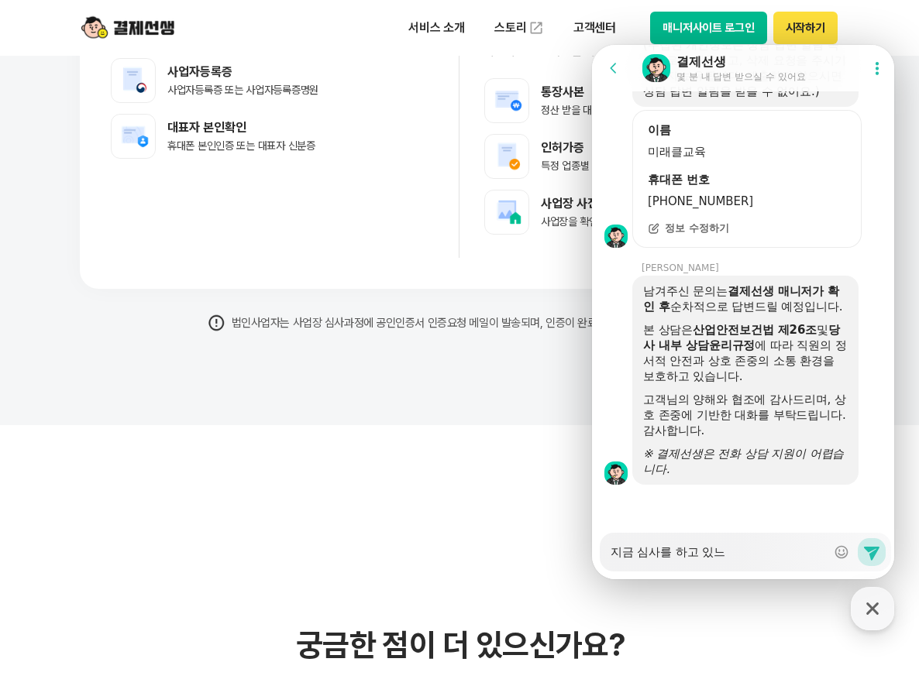
type textarea "x"
type textarea "지금 심사를 하고 있는ㄷ"
type textarea "x"
type textarea "지금 심사를 하고 있는데"
type textarea "x"
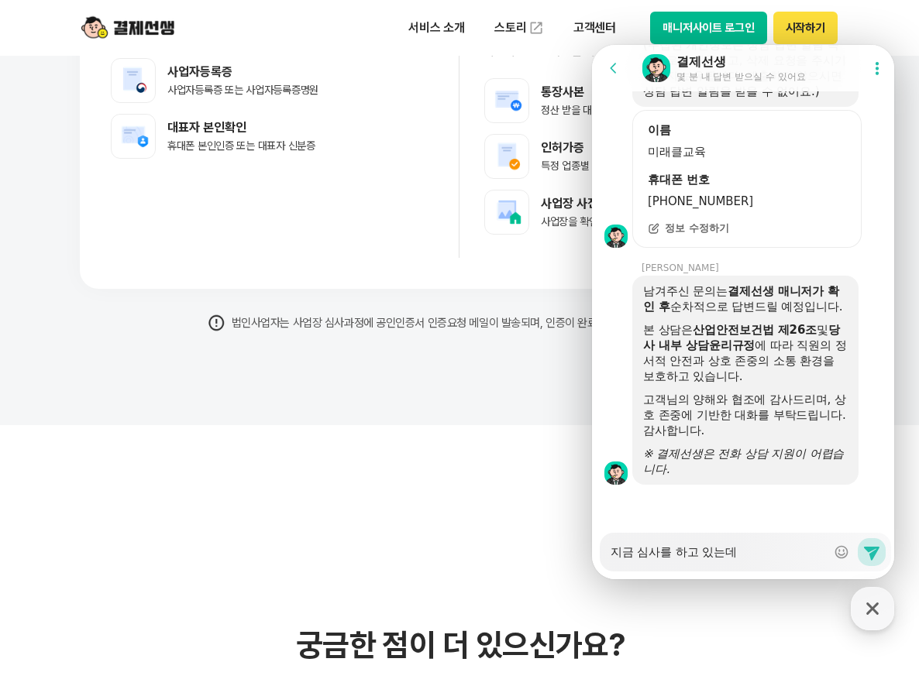
type textarea "지금 심사를 하고 있는데"
type textarea "x"
type textarea "지금 심사를 하고 있는데 ㅅ"
type textarea "x"
type textarea "지금 심사를 하고 있는데 사"
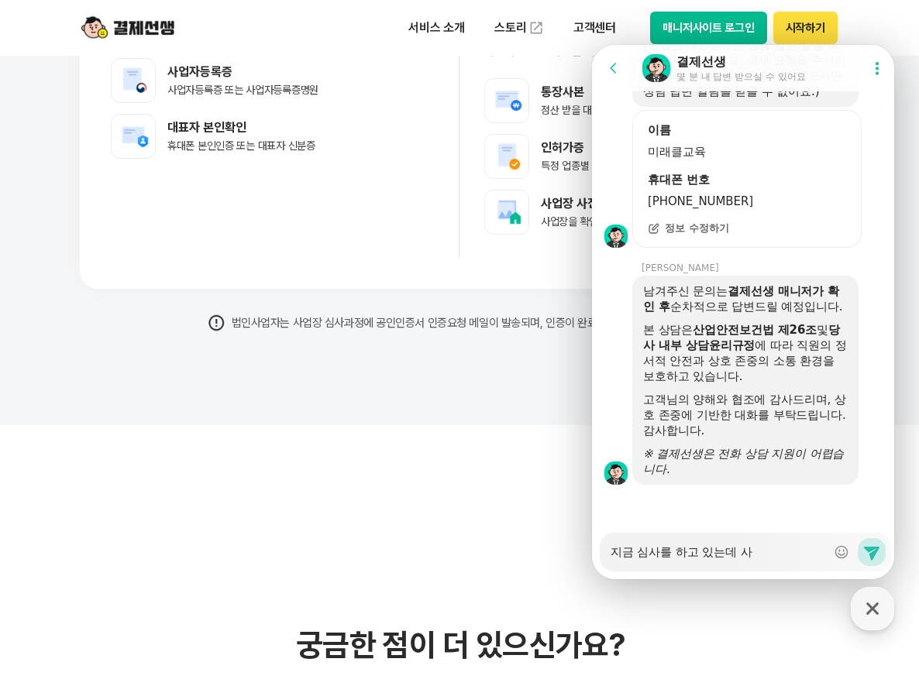
type textarea "x"
type textarea "지금 심사를 하고 있는데 상"
type textarea "x"
type textarea "지금 심사를 하고 있는데 사어"
type textarea "x"
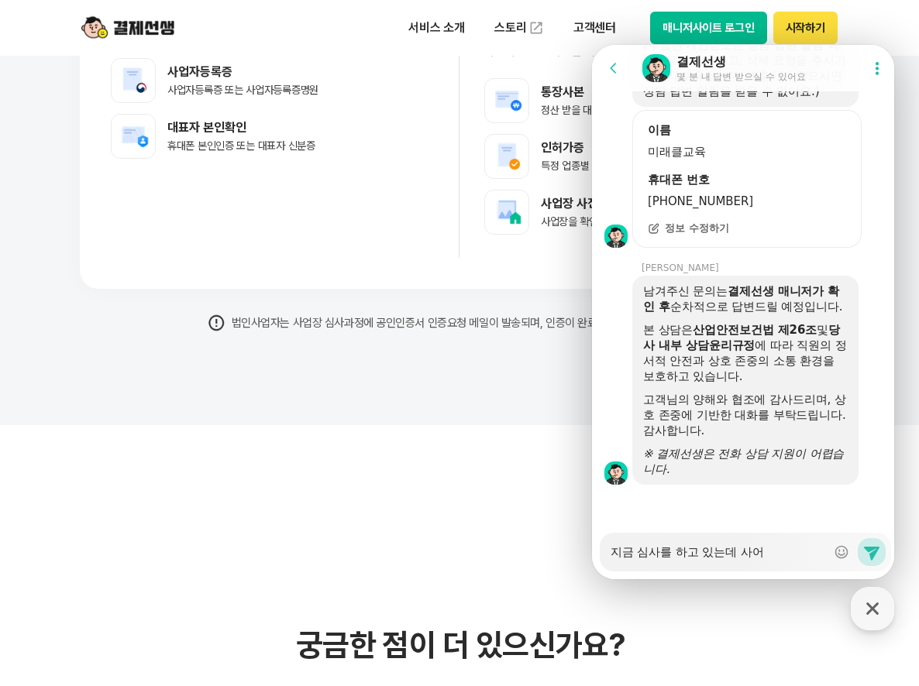
type textarea "지금 심사를 하고 있는데 사업"
type textarea "x"
type textarea "지금 심사를 하고 있는데 사업자"
type textarea "x"
type textarea "지금 심사를 하고 있는데 사업장"
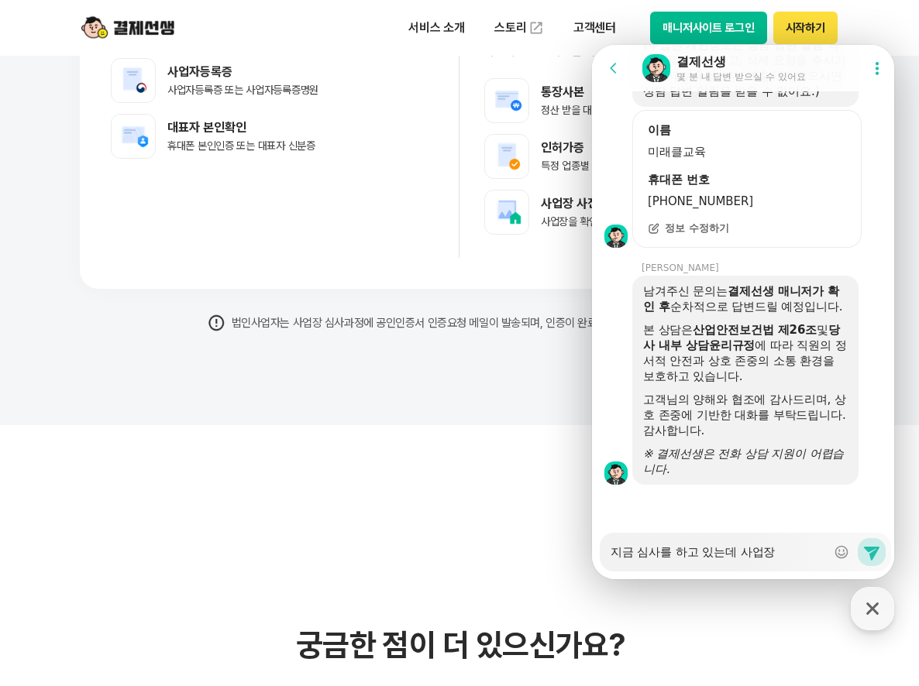
type textarea "x"
type textarea "지금 심사를 하고 있는데 사업장ㅇ"
type textarea "x"
type textarea "지금 심사를 하고 있는데 사업장으"
type textarea "x"
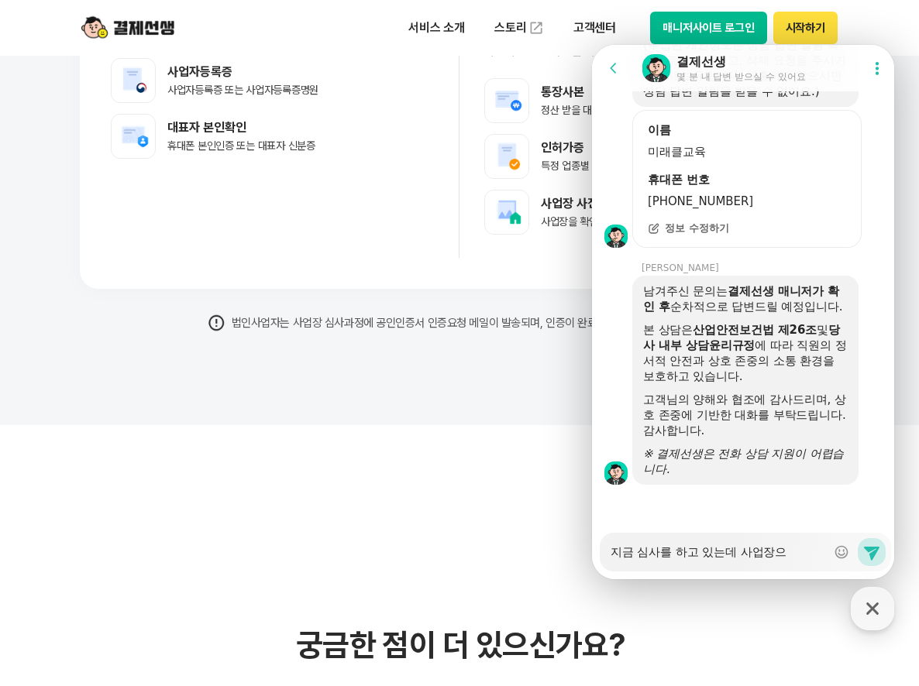
type textarea "지금 심사를 하고 있는데 사업장ㅇ"
type textarea "x"
type textarea "지금 심사를 하고 있는데 사업장"
type textarea "x"
type textarea "지금 심사를 하고 있는데 사업"
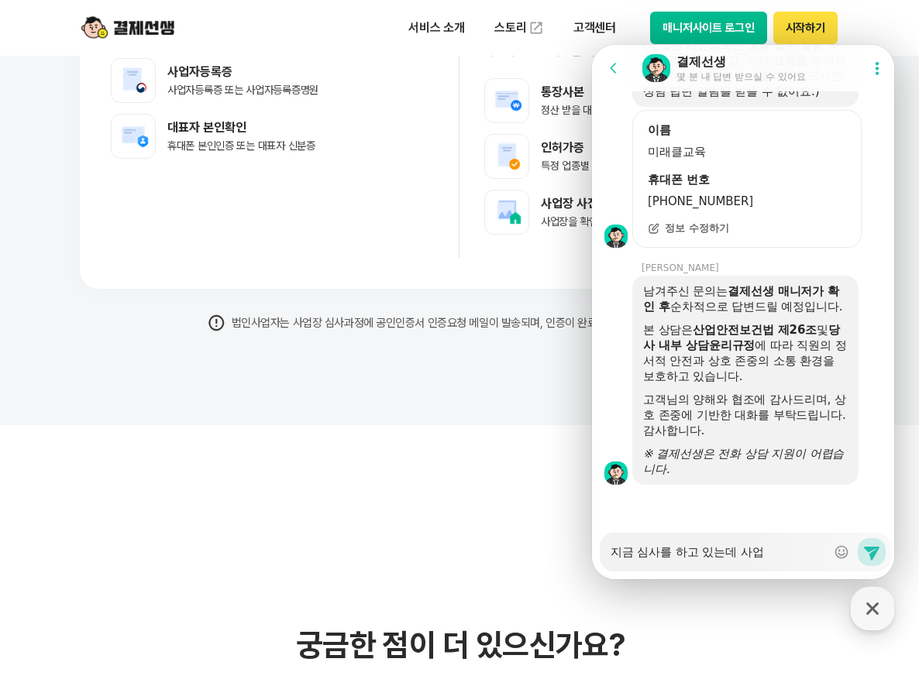
type textarea "x"
type textarea "지금 심사를 하고 있는데 사"
type textarea "x"
type textarea "지금 심사를 하고 있는데"
type textarea "x"
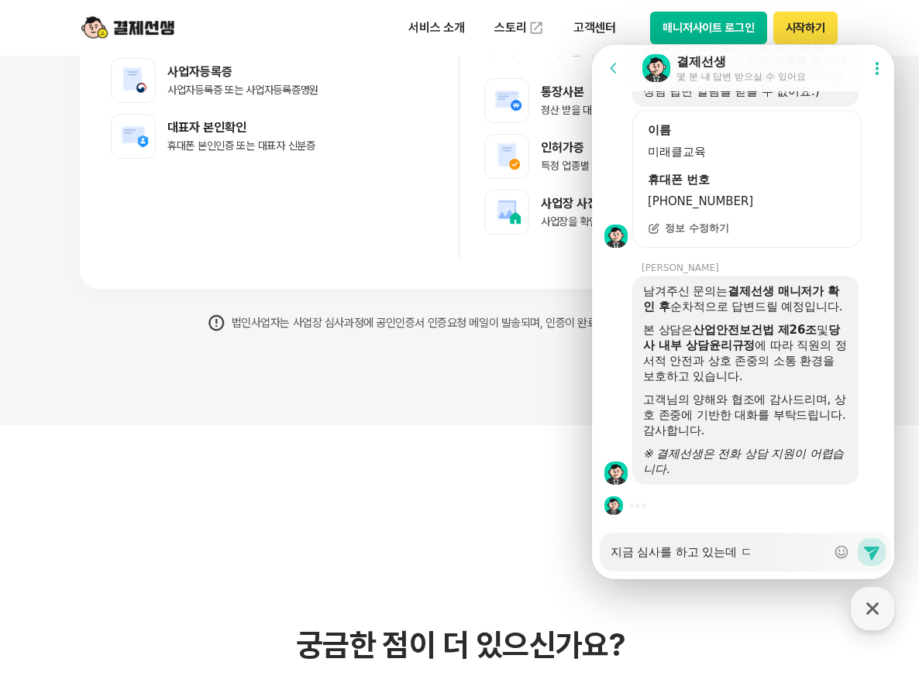
type textarea "지금 심사를 하고 있는데 다"
type textarea "x"
type textarea "지금 심사를 하고 있는데 달"
type textarea "x"
type textarea "지금 심사를 하고 있는데 다르"
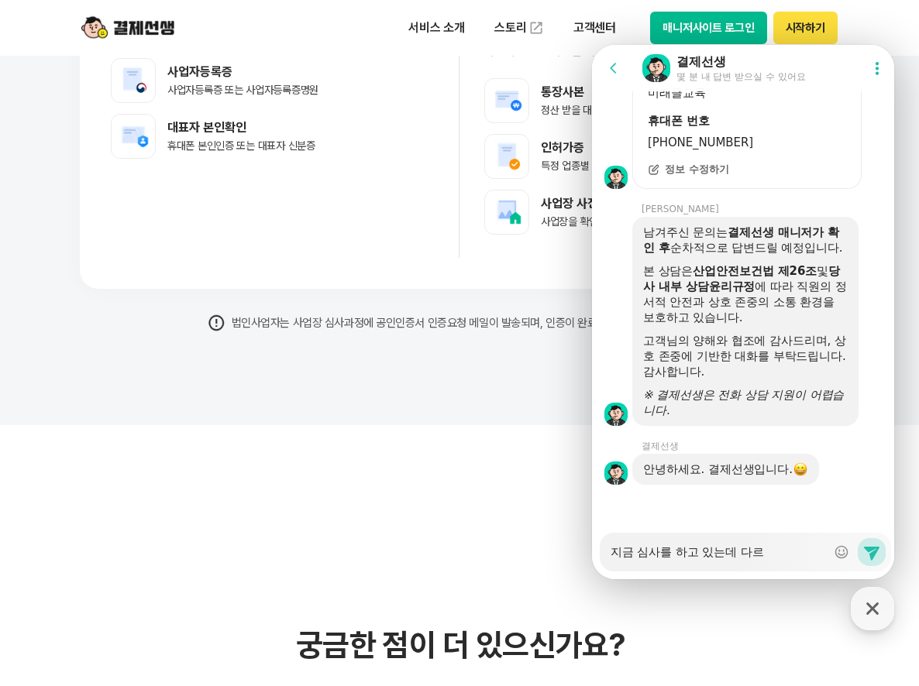
type textarea "x"
type textarea "지금 심사를 하고 있는데 다른"
type textarea "x"
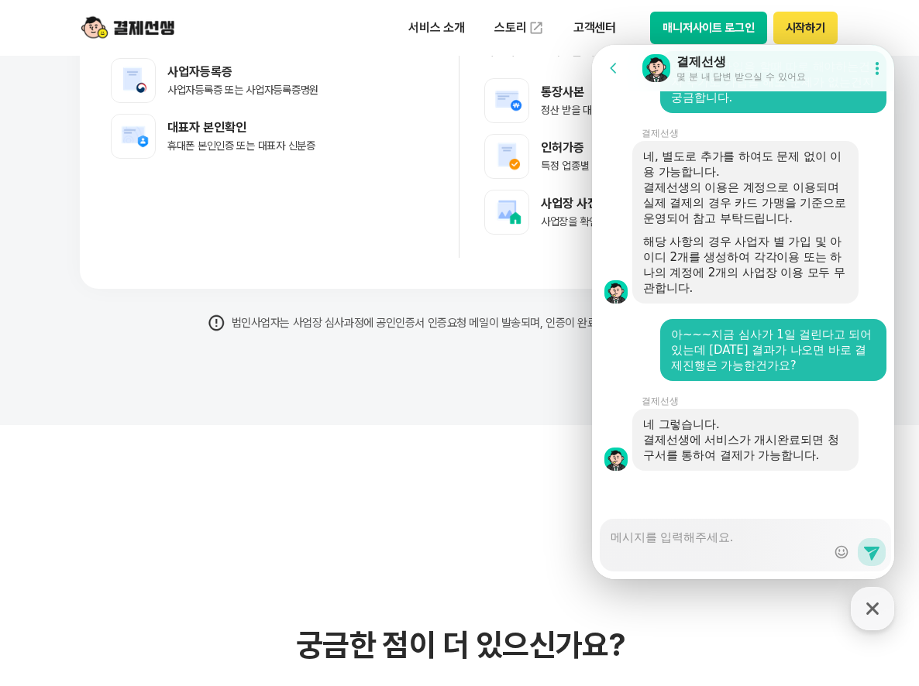
scroll to position [3656, 0]
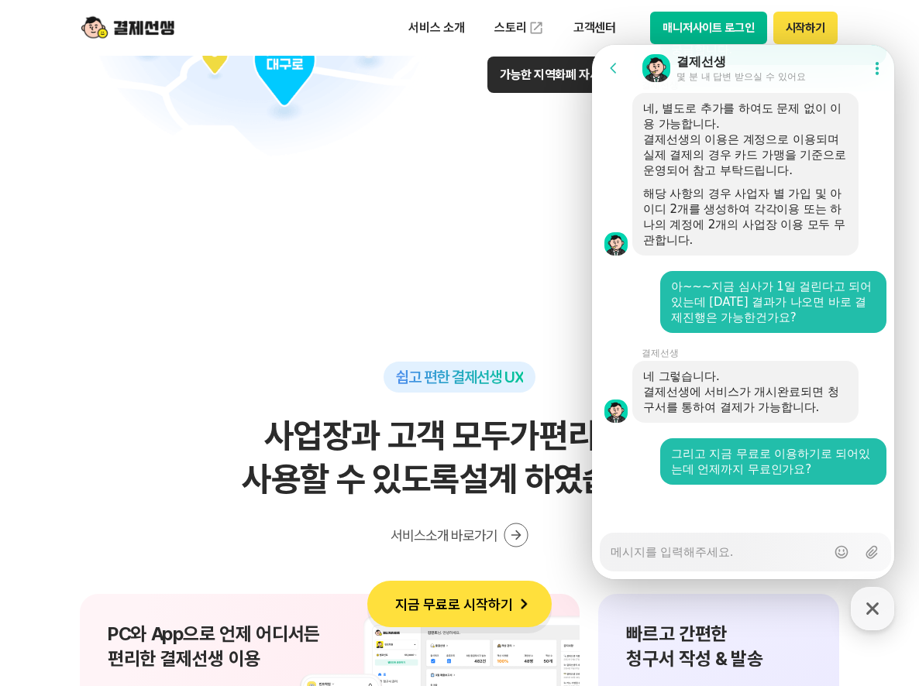
scroll to position [9871, 0]
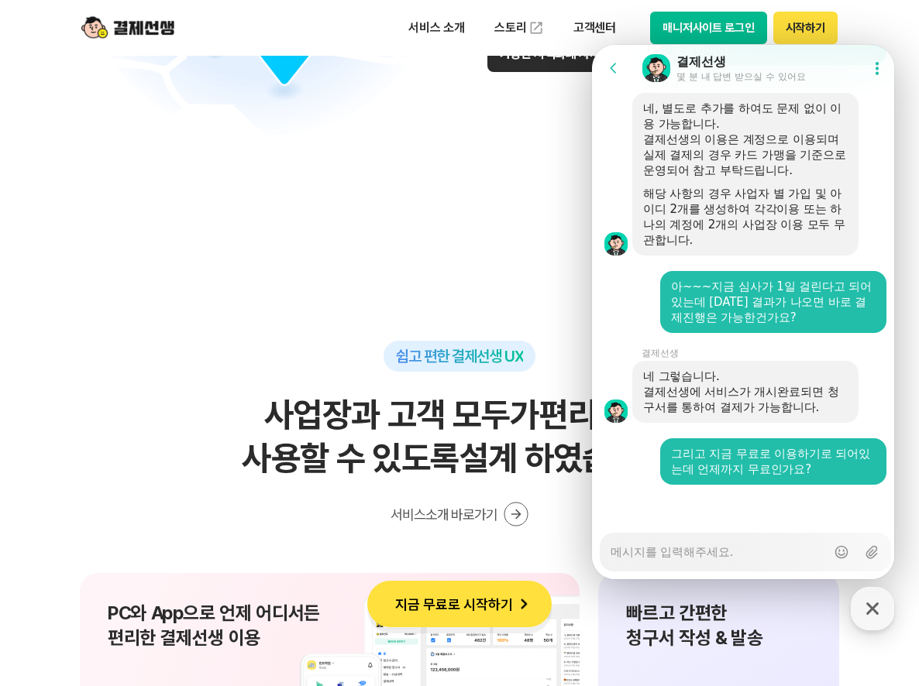
click at [789, 31] on button "시작하기" at bounding box center [805, 28] width 64 height 33
click at [435, 436] on h2 "사업장과 고객 모두가 편리하게 사용할 수 있도록 설계 하였습니다." at bounding box center [459, 437] width 759 height 87
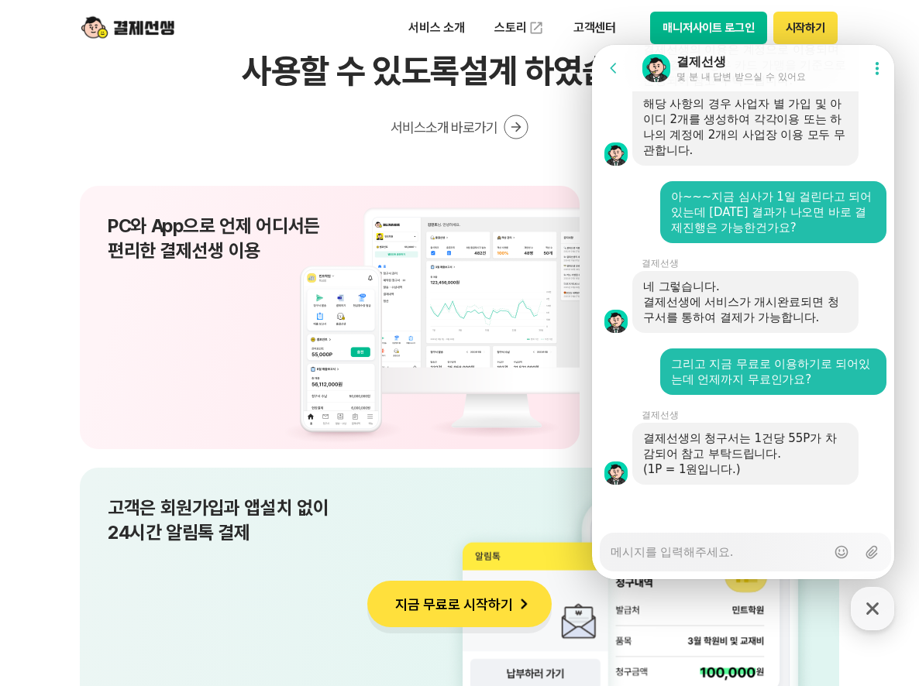
scroll to position [3746, 0]
click at [720, 556] on textarea "Messenger Input Textarea" at bounding box center [717, 547] width 215 height 26
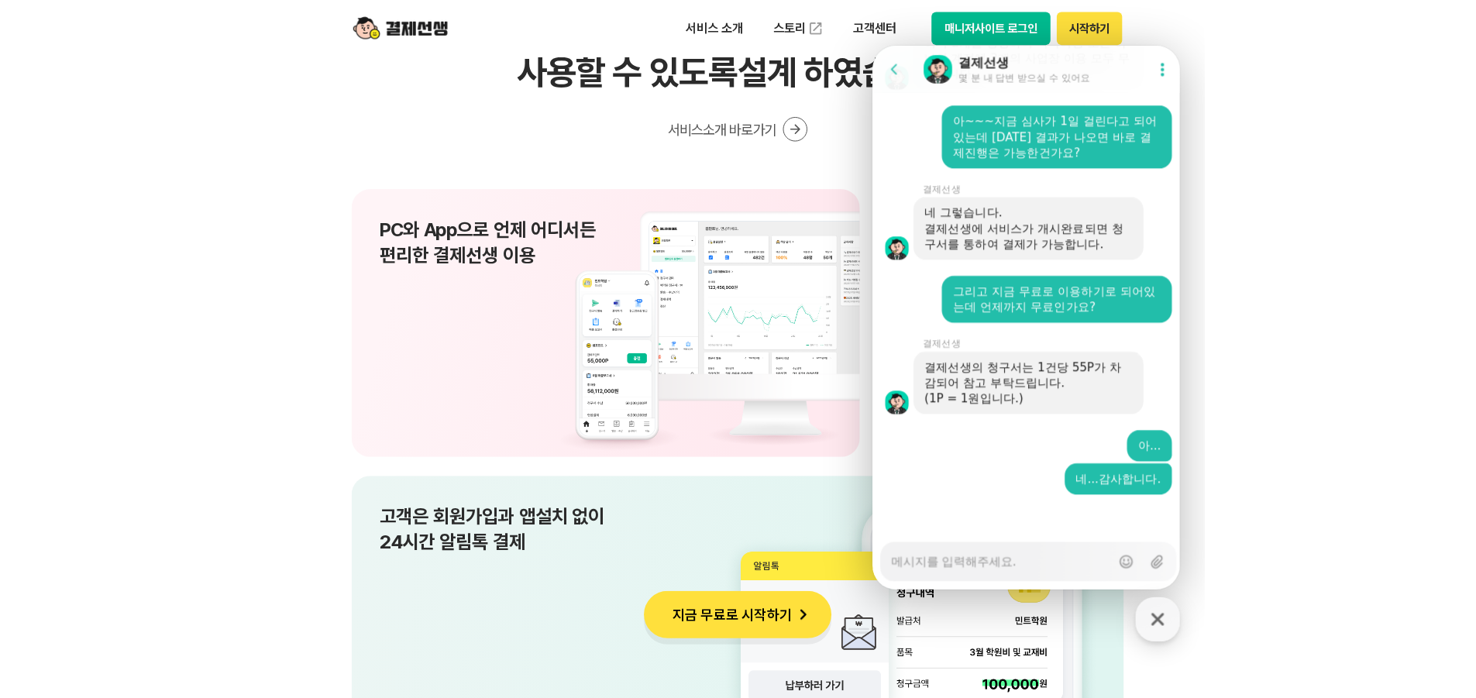
scroll to position [3825, 0]
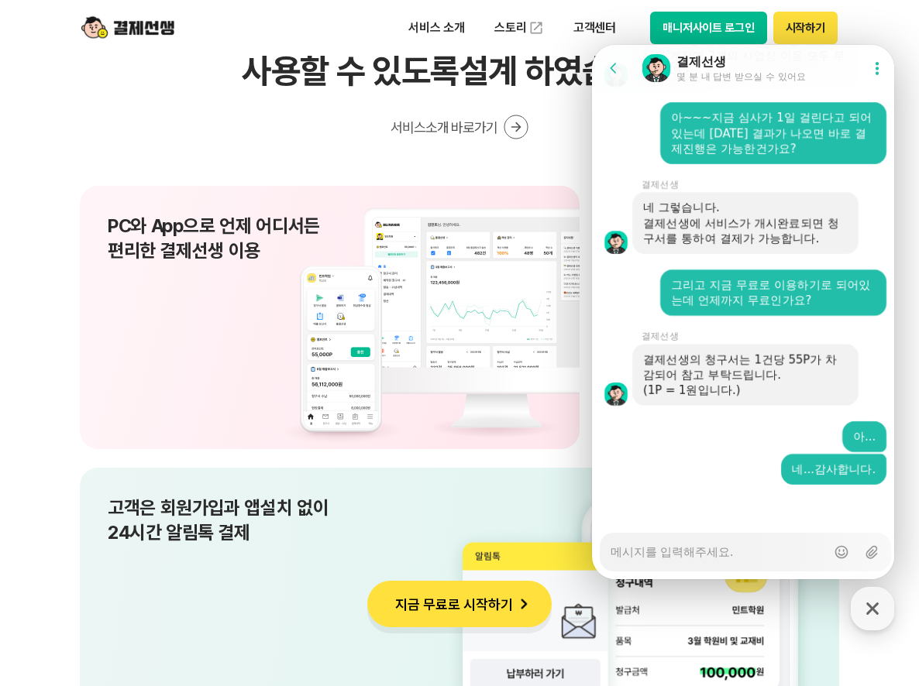
click at [877, 65] on icon at bounding box center [876, 67] width 15 height 15
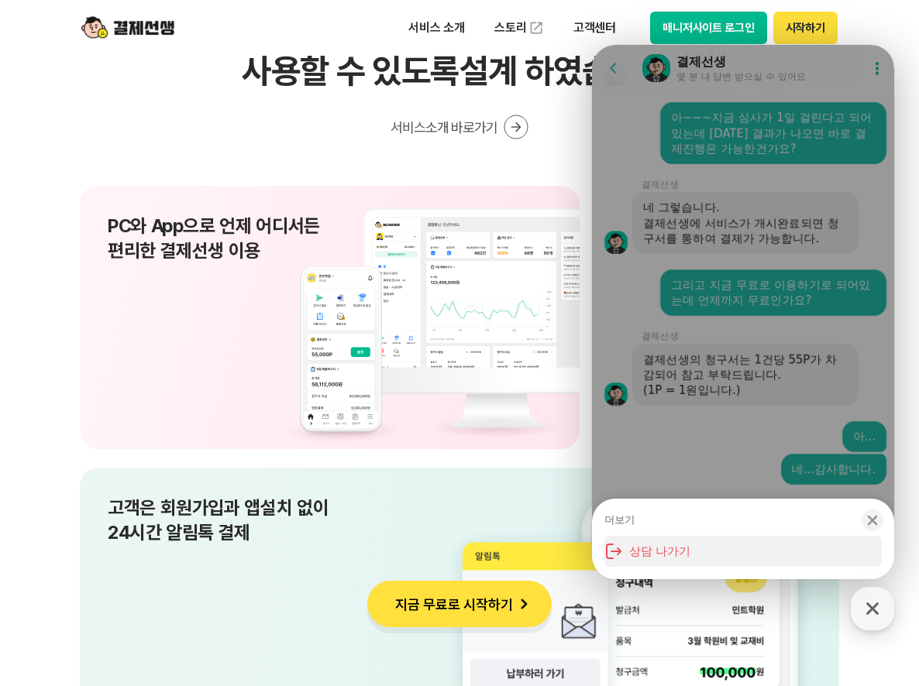
click at [672, 552] on button "상담 나가기" at bounding box center [742, 551] width 277 height 31
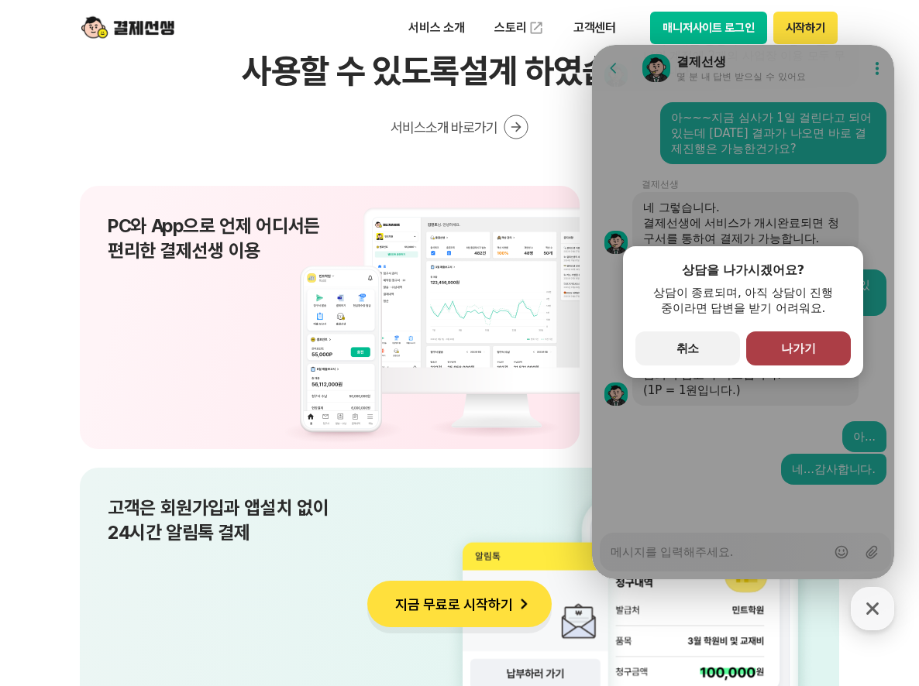
click at [782, 346] on span "나가기" at bounding box center [798, 349] width 35 height 14
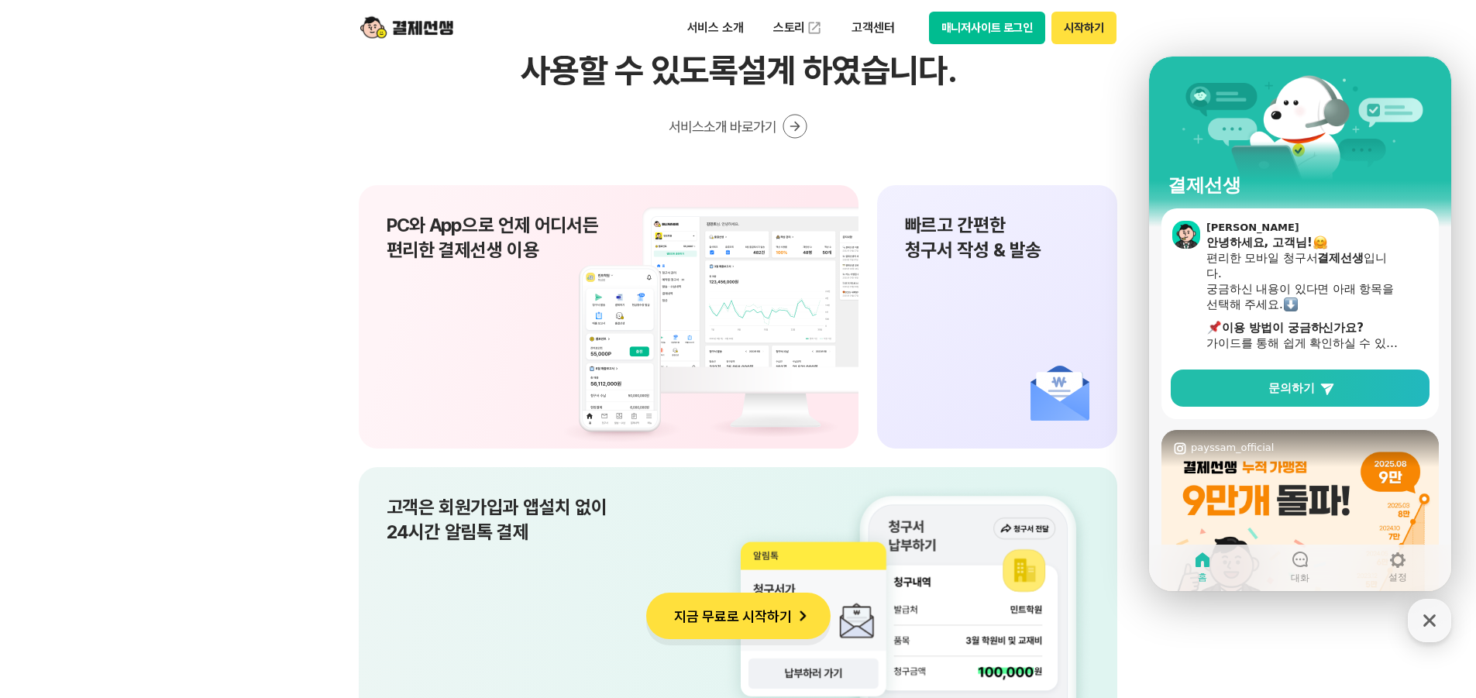
scroll to position [10103, 0]
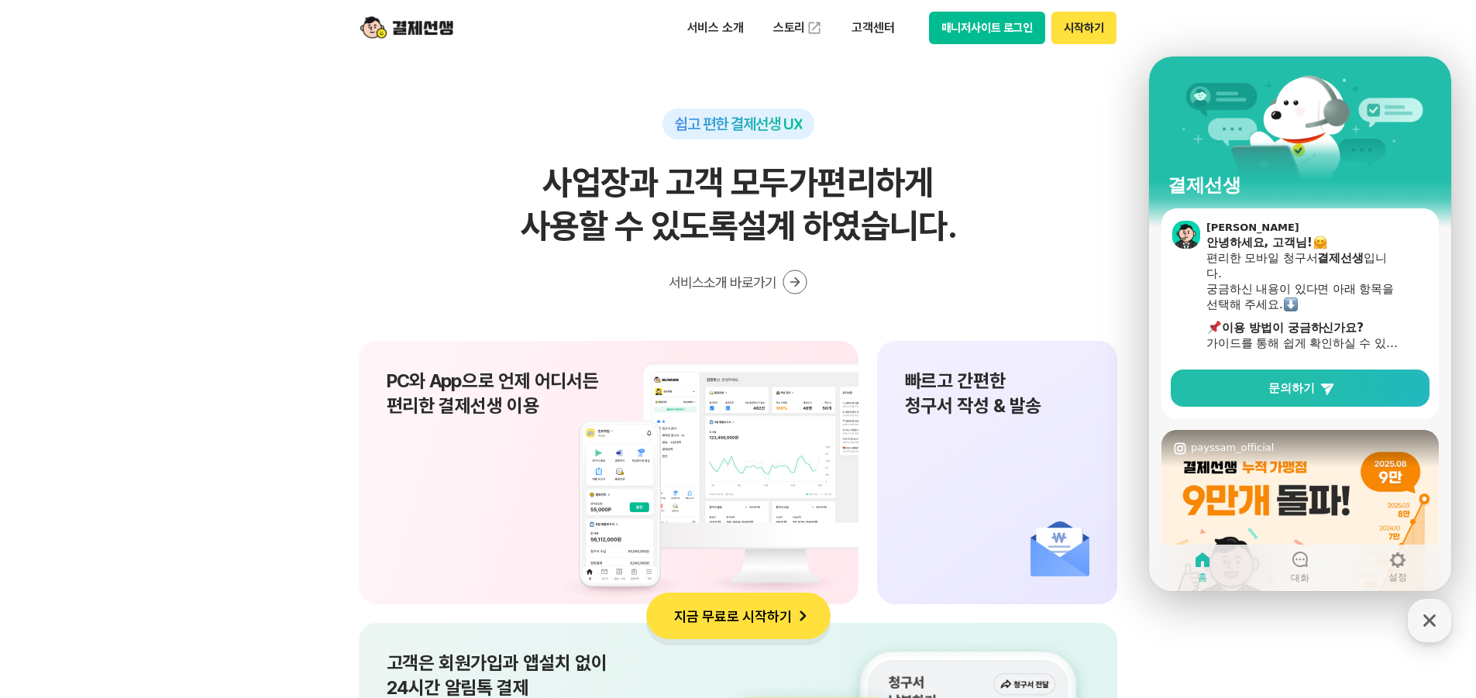
click at [789, 280] on icon at bounding box center [794, 282] width 25 height 25
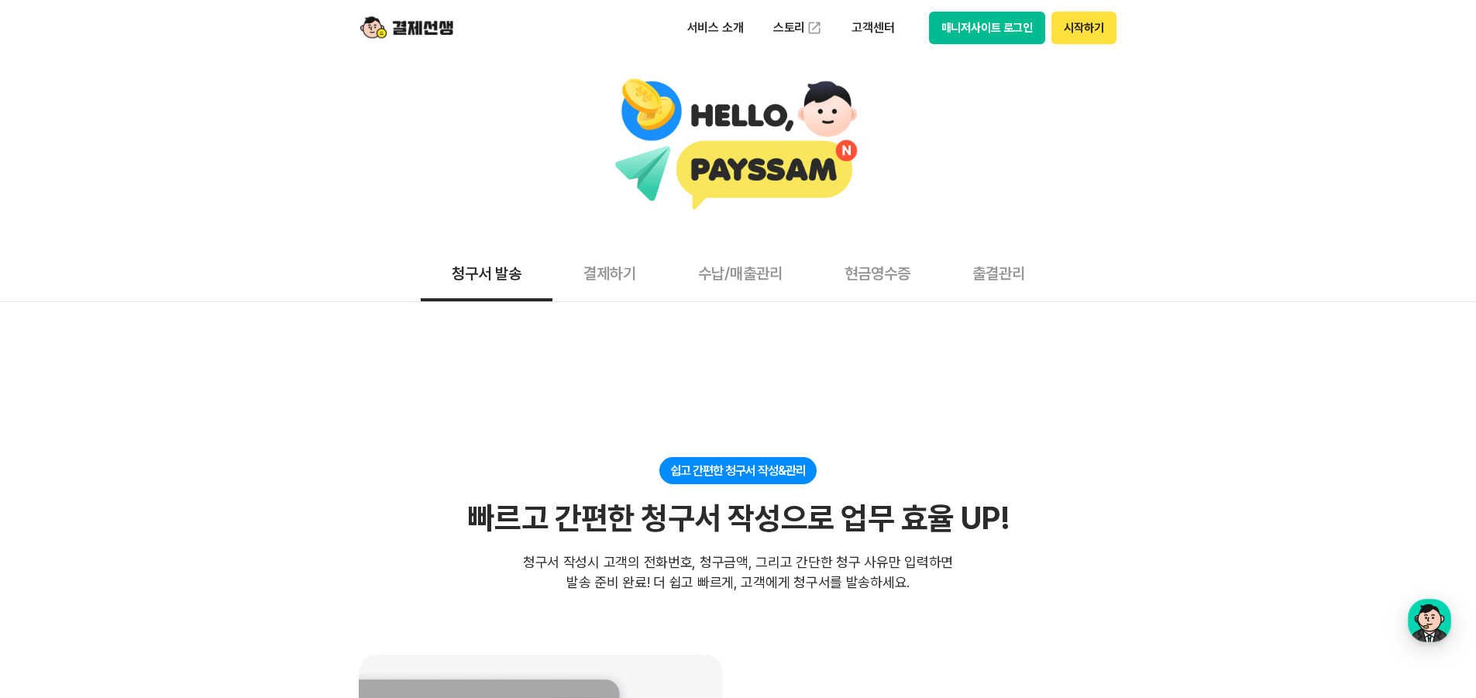
click at [616, 273] on button "결제하기" at bounding box center [609, 272] width 115 height 57
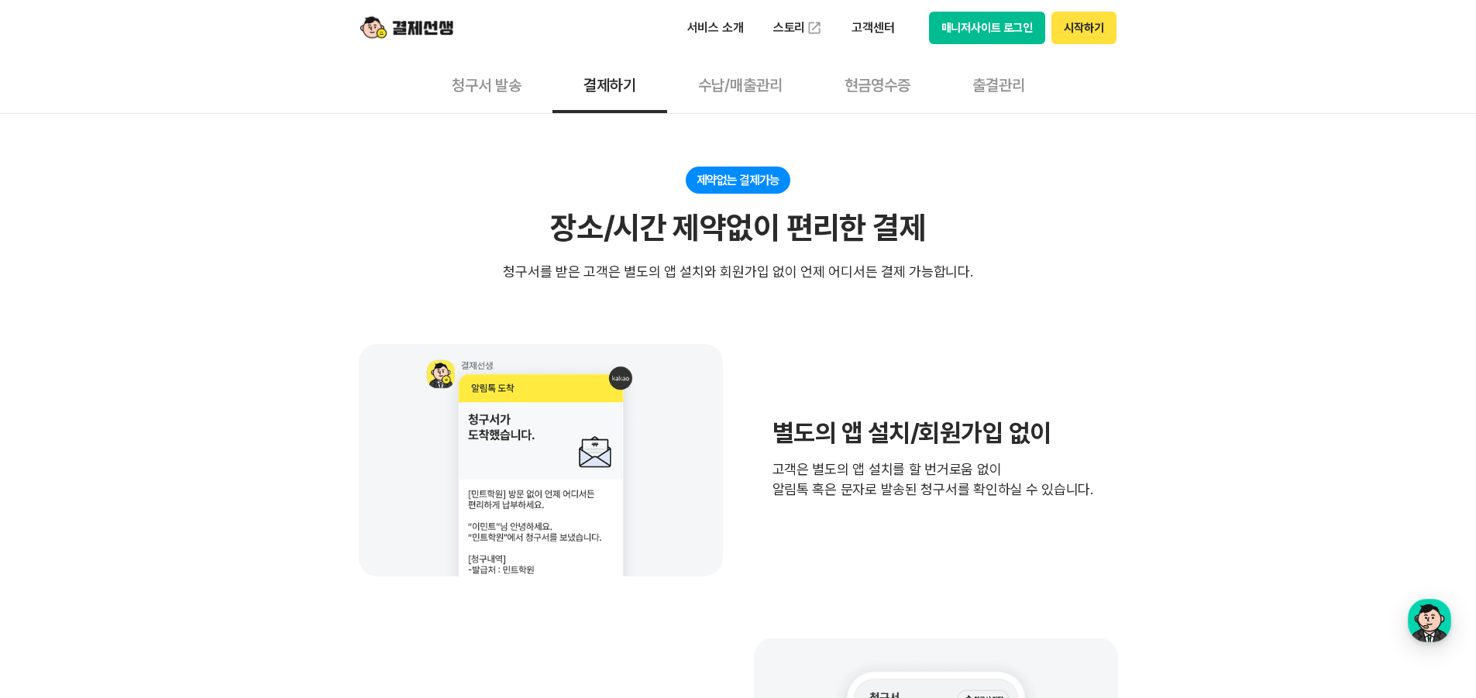
scroll to position [77, 0]
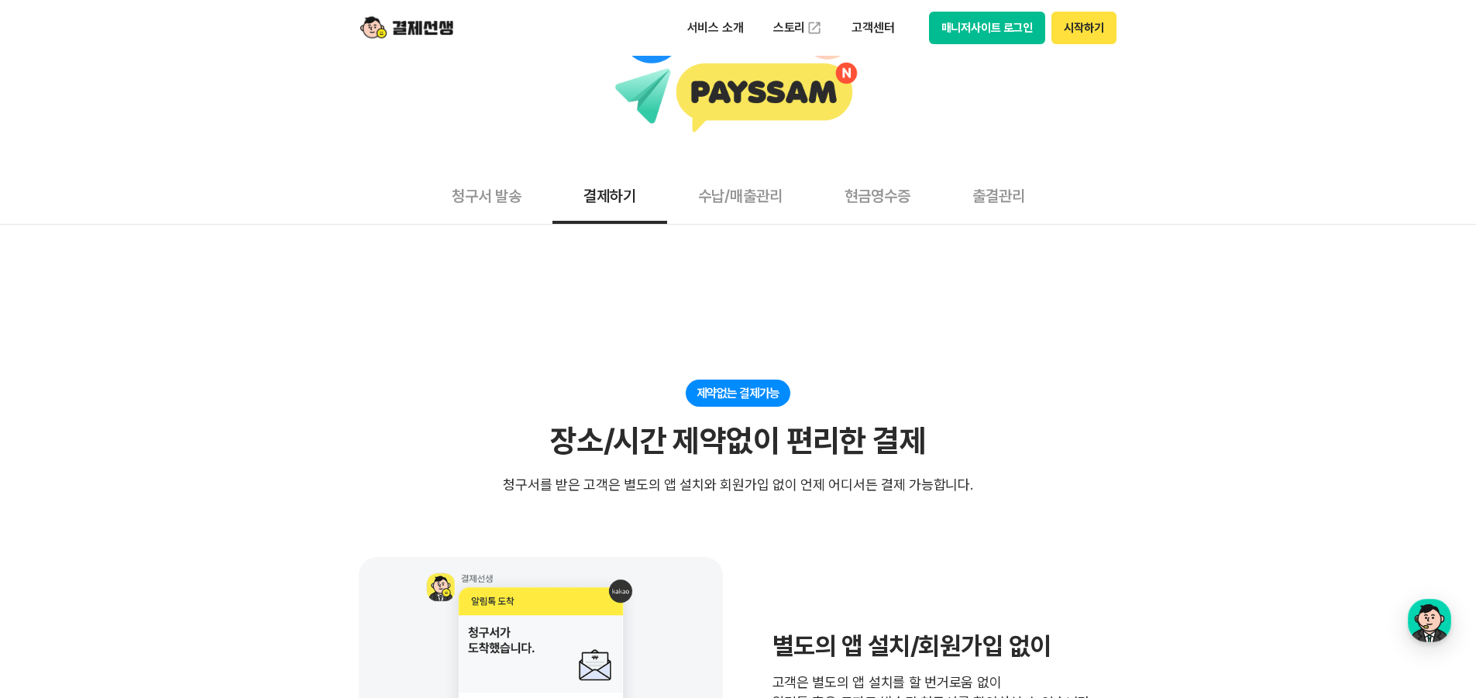
click at [772, 197] on button "수납/매출관리" at bounding box center [740, 195] width 146 height 57
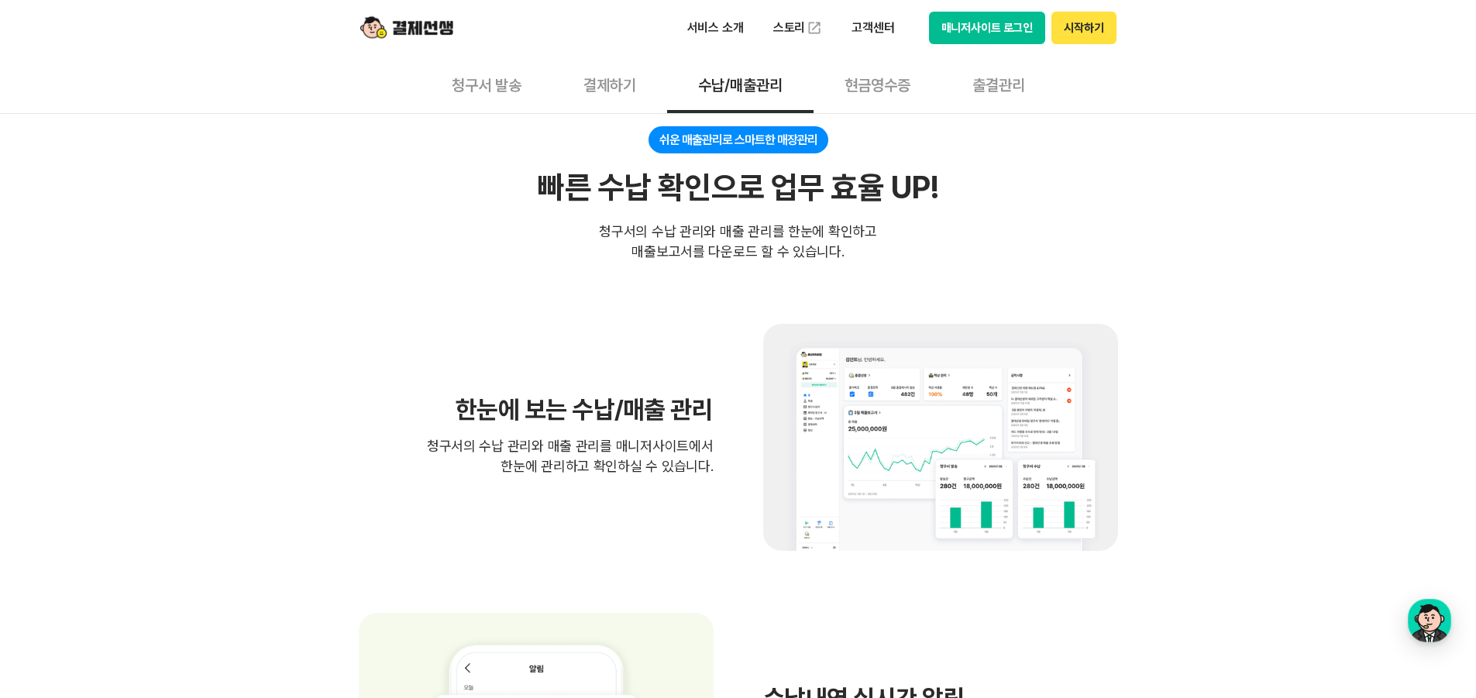
scroll to position [77, 0]
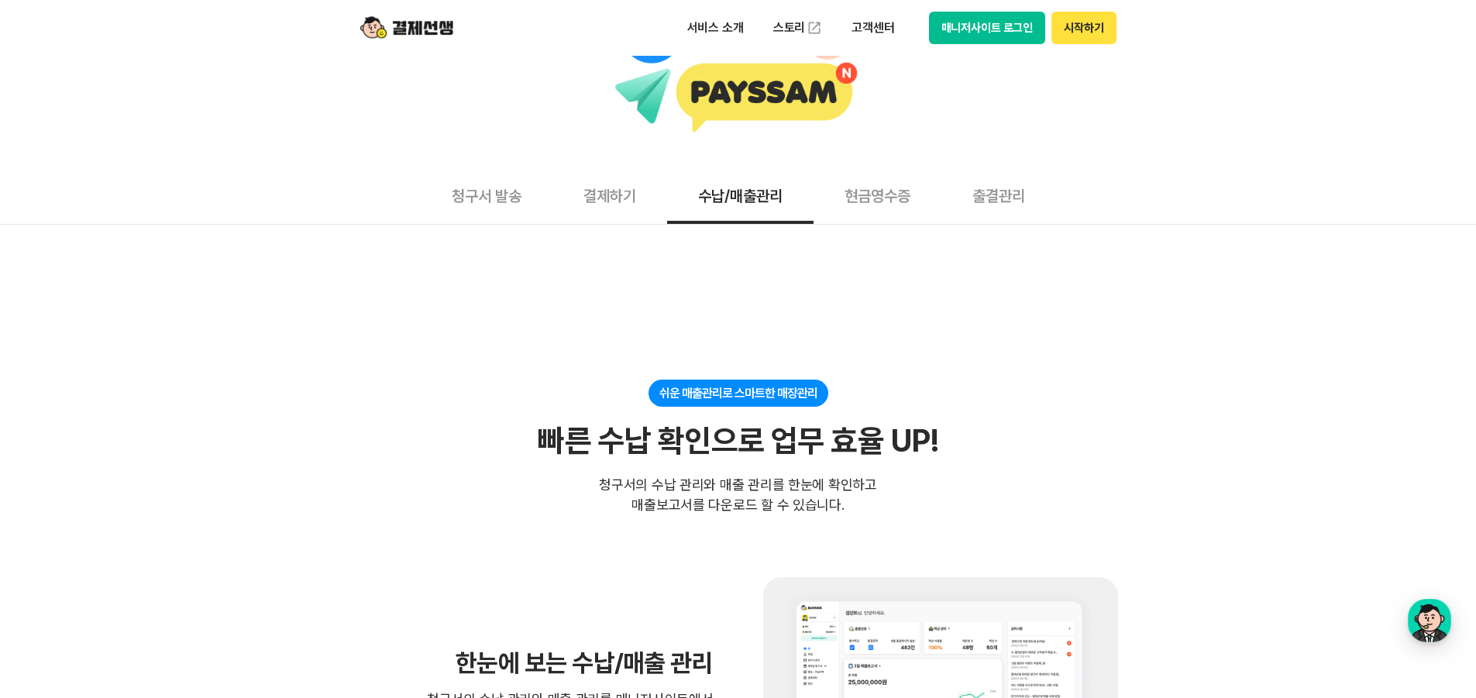
click at [884, 206] on button "현금영수증" at bounding box center [877, 195] width 128 height 57
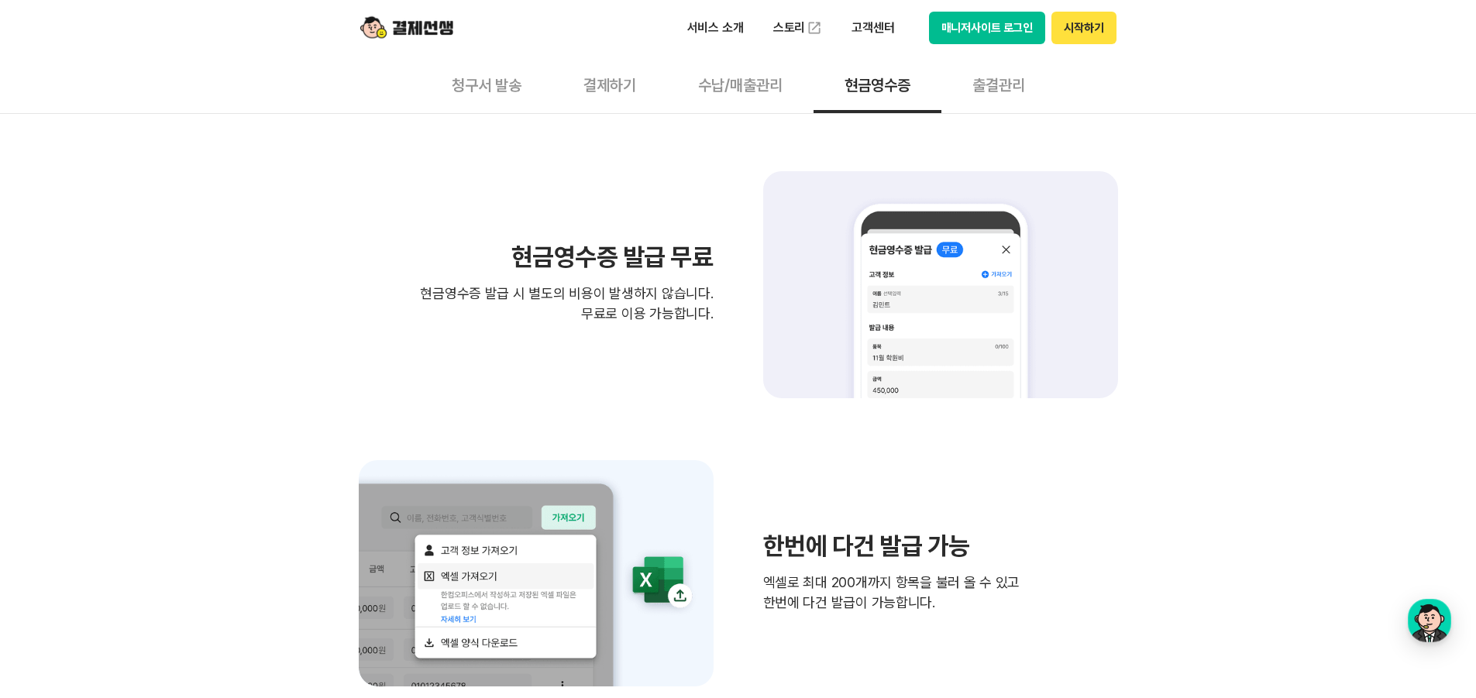
scroll to position [232, 0]
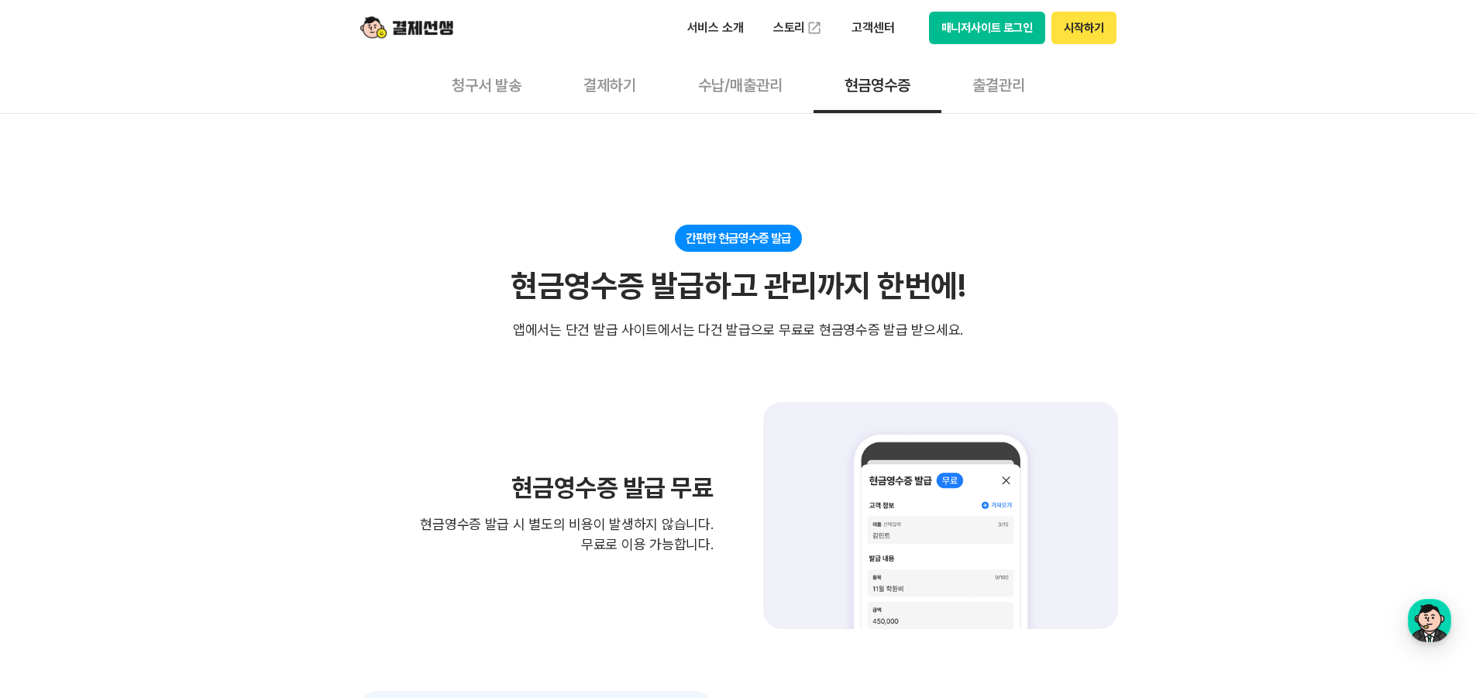
click at [475, 78] on button "청구서 발송" at bounding box center [487, 84] width 132 height 57
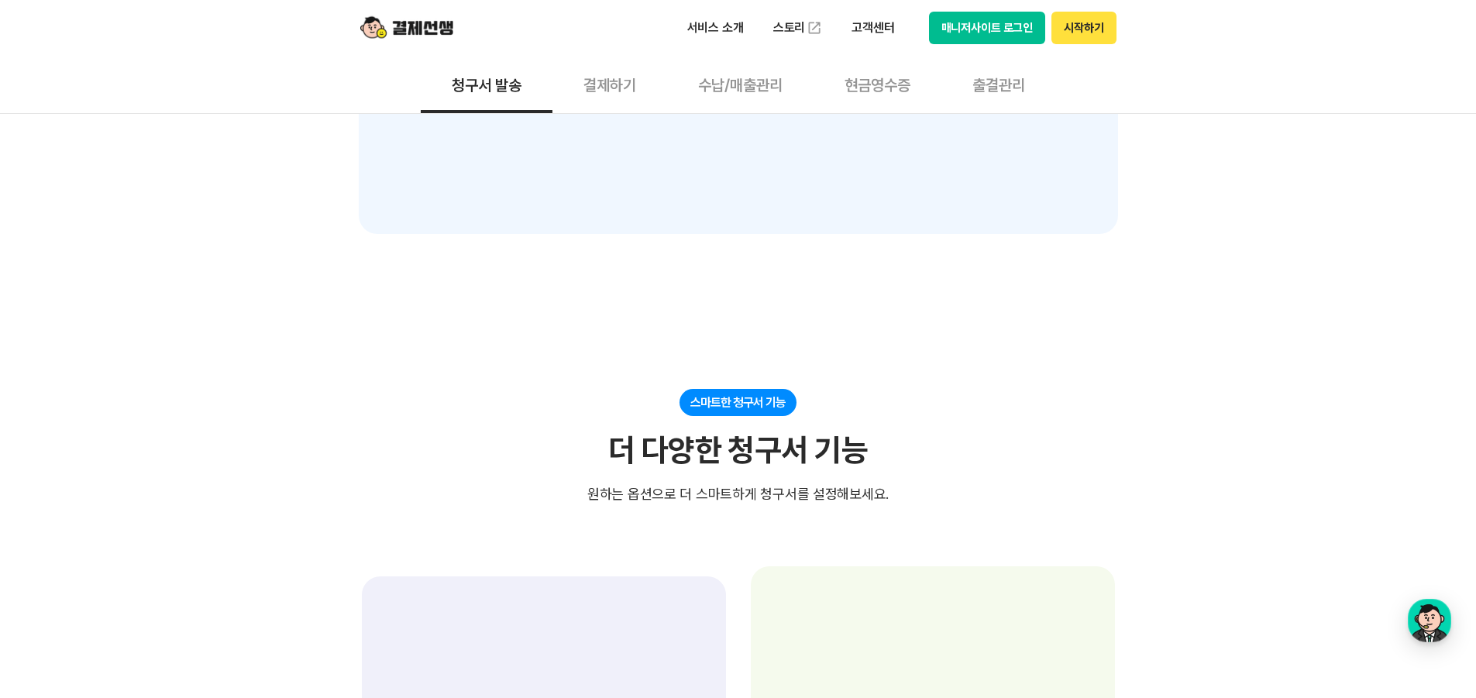
scroll to position [2169, 0]
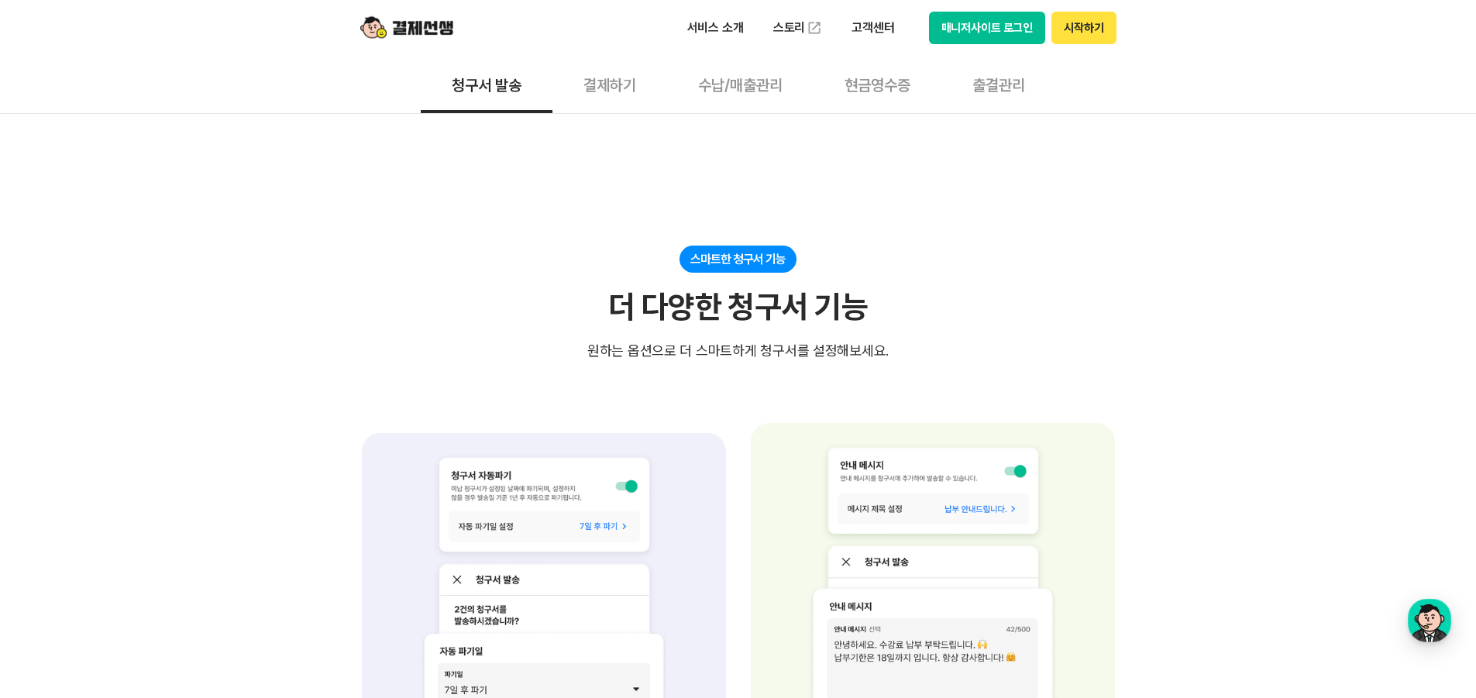
click at [609, 91] on button "결제하기" at bounding box center [609, 84] width 115 height 57
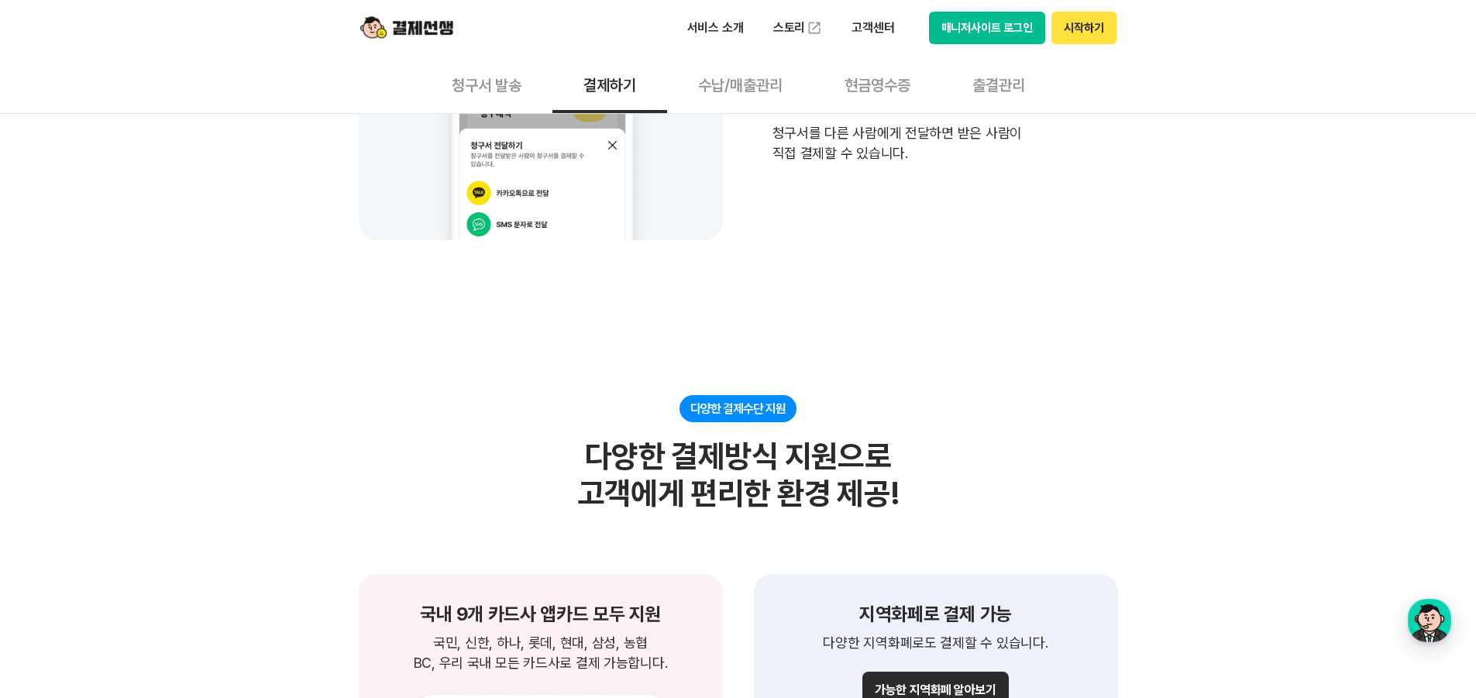
scroll to position [1085, 0]
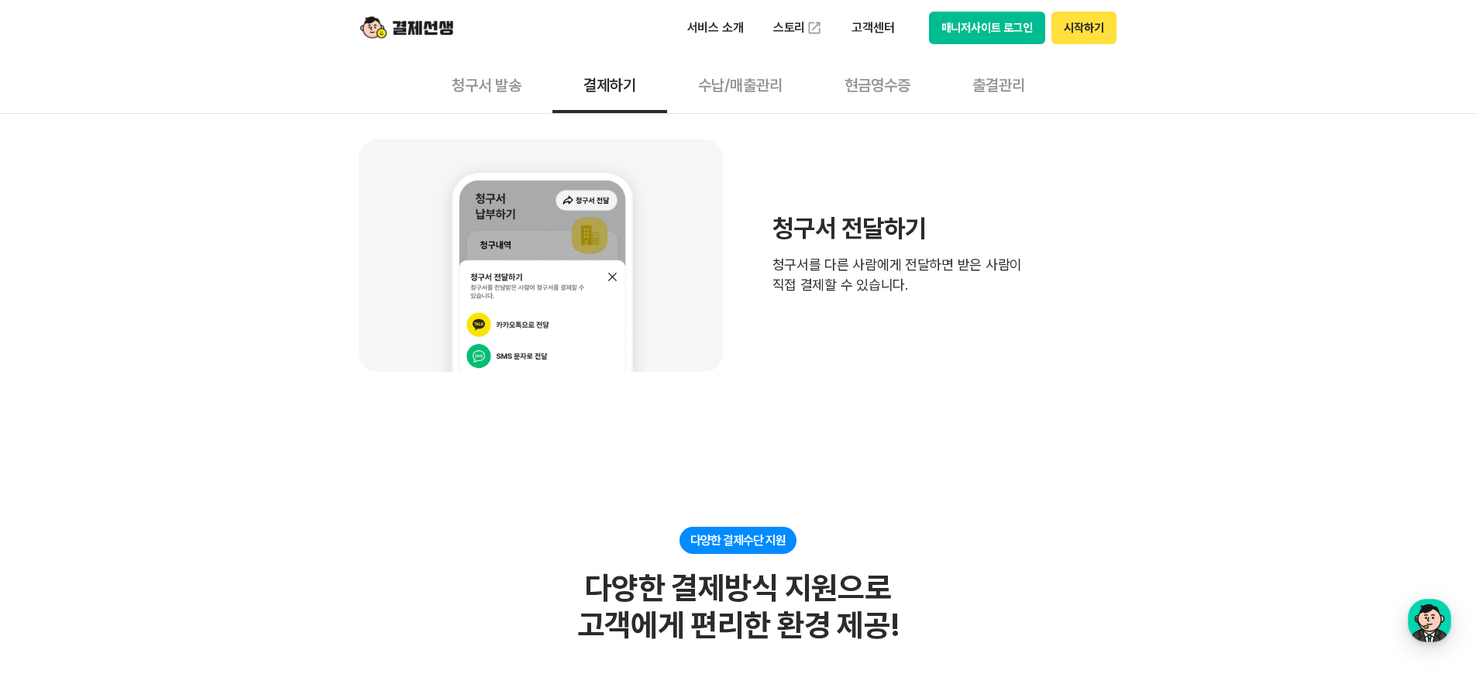
drag, startPoint x: 1405, startPoint y: 288, endPoint x: 1405, endPoint y: 251, distance: 37.2
